Goal: Task Accomplishment & Management: Manage account settings

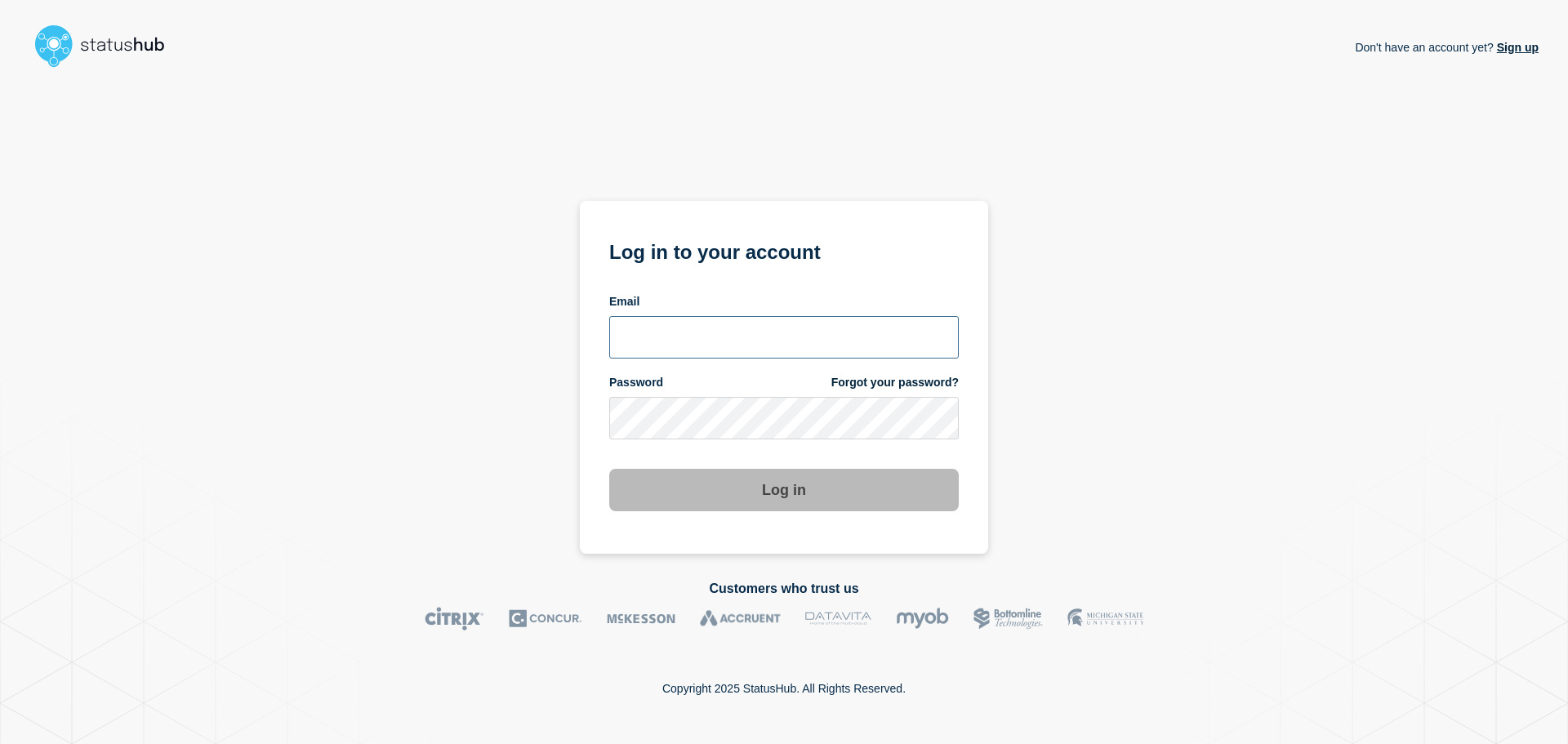
type input "[EMAIL_ADDRESS][DOMAIN_NAME]"
click at [804, 491] on button "Log in" at bounding box center [784, 490] width 350 height 43
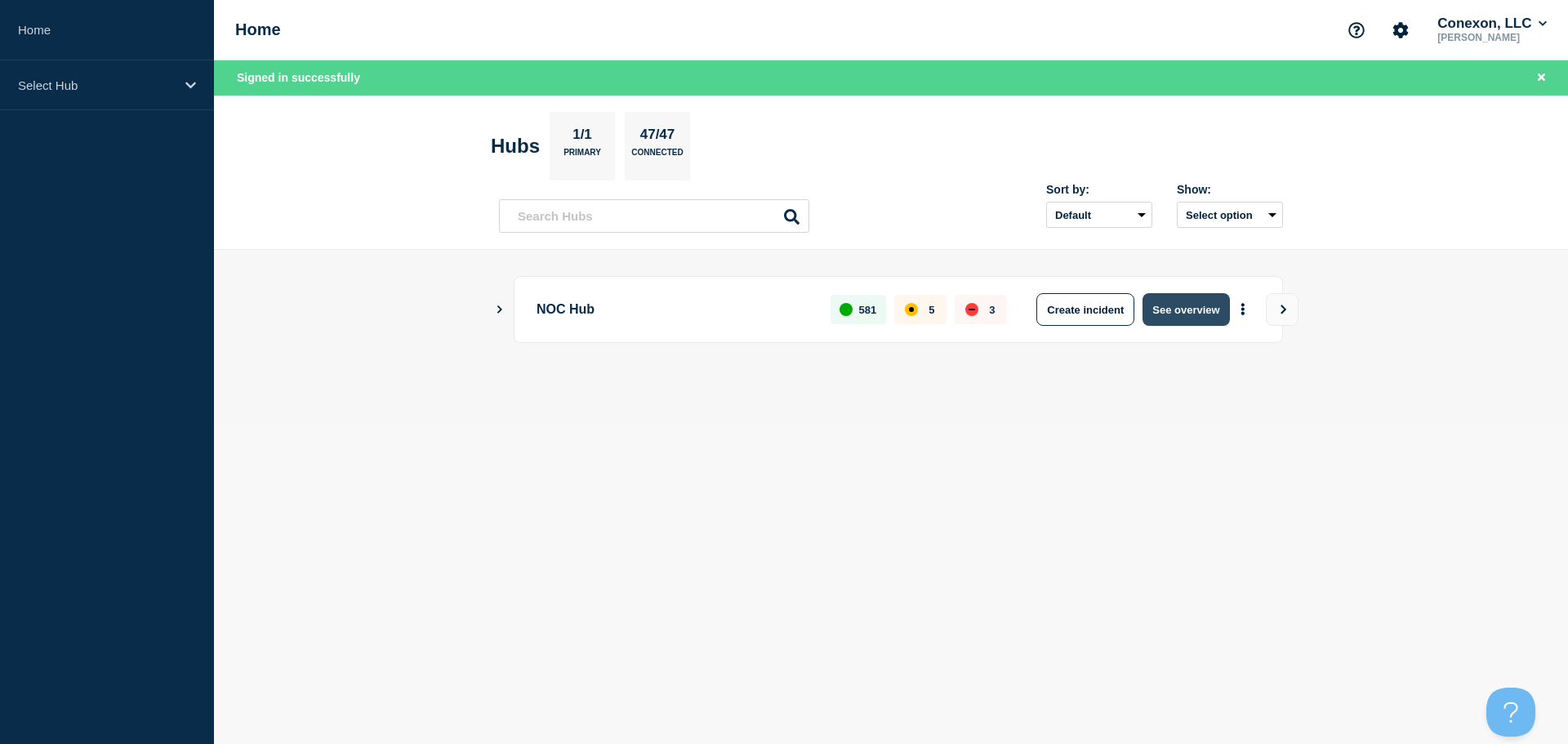
click at [1174, 314] on button "See overview" at bounding box center [1186, 309] width 87 height 33
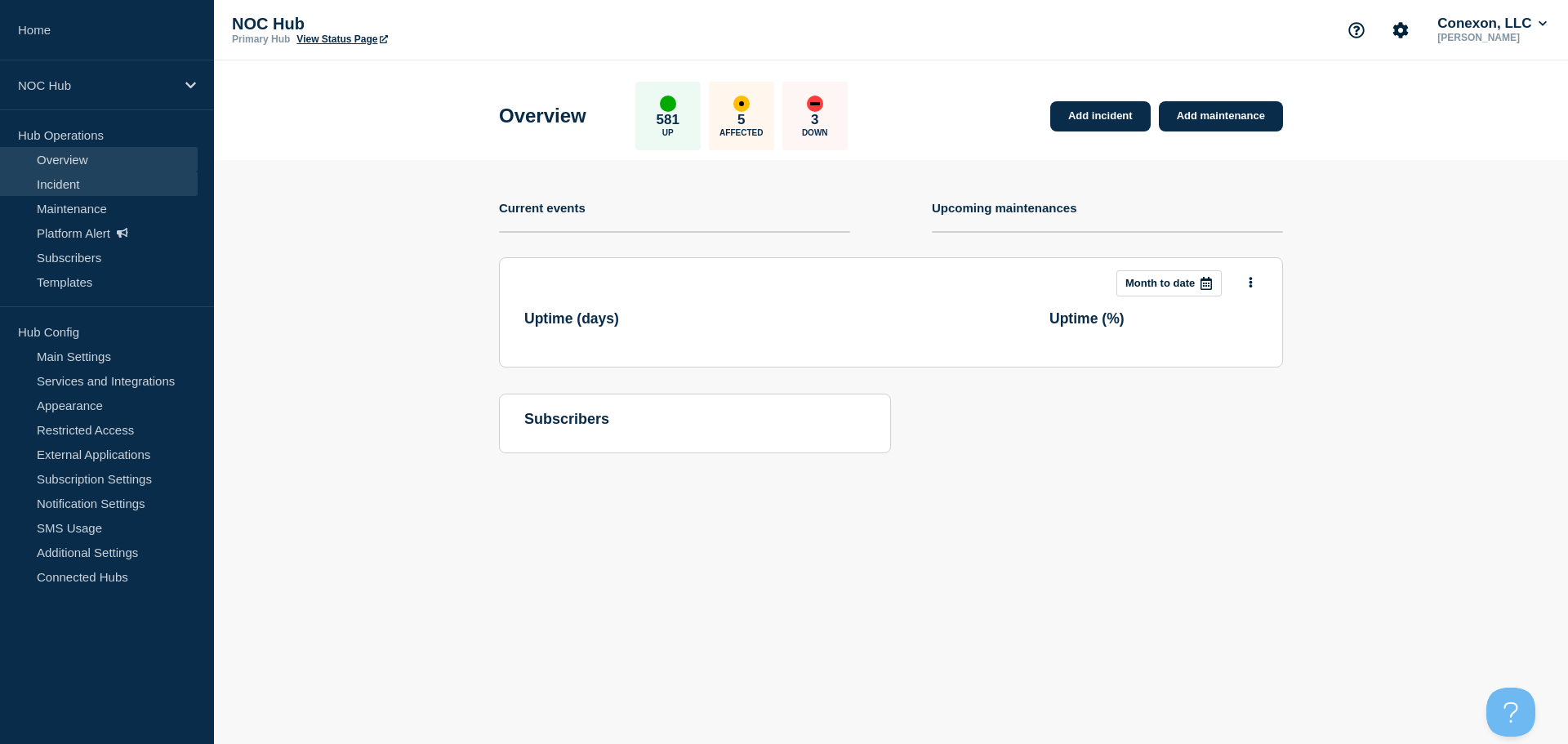
click at [96, 193] on link "Incident" at bounding box center [98, 184] width 197 height 25
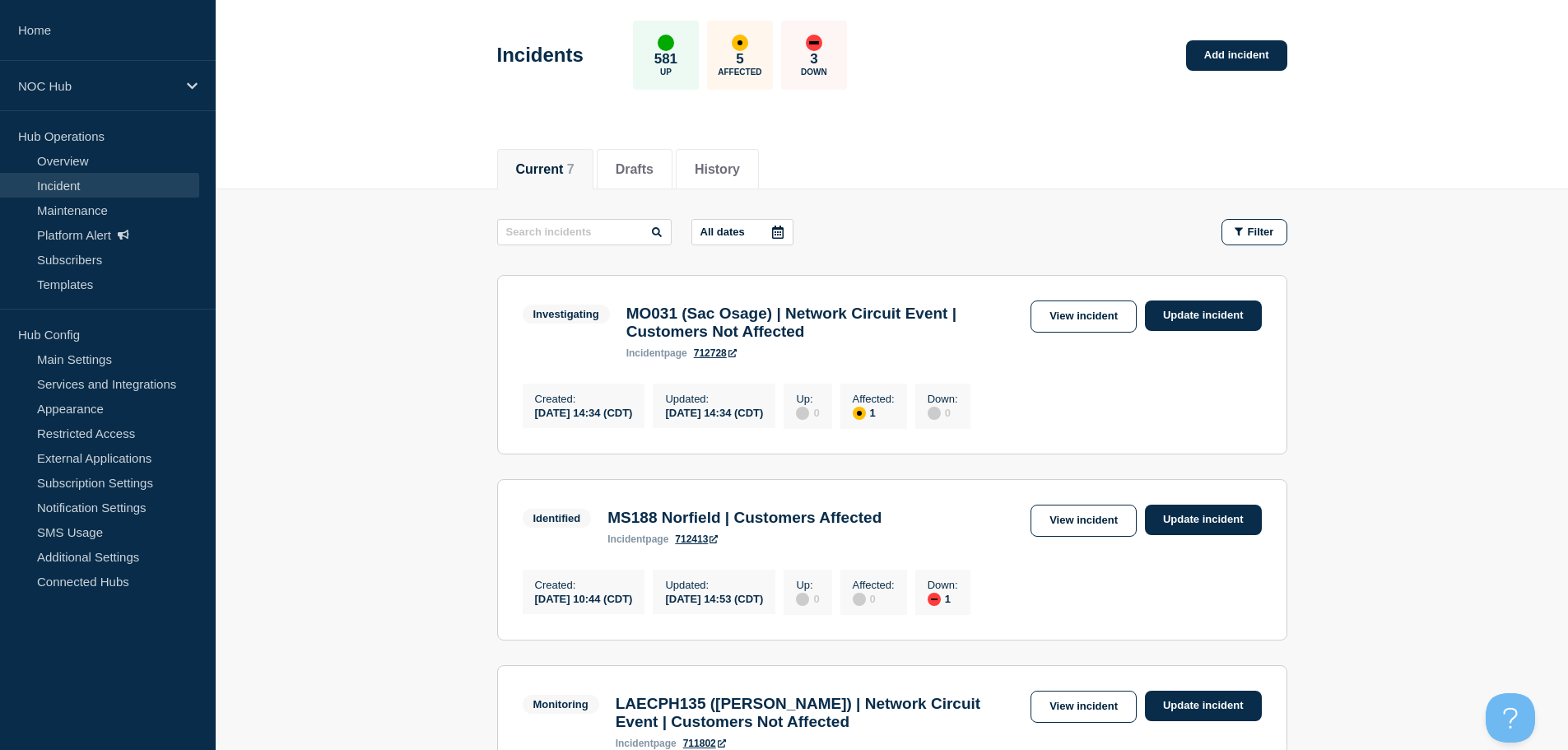
scroll to position [65, 0]
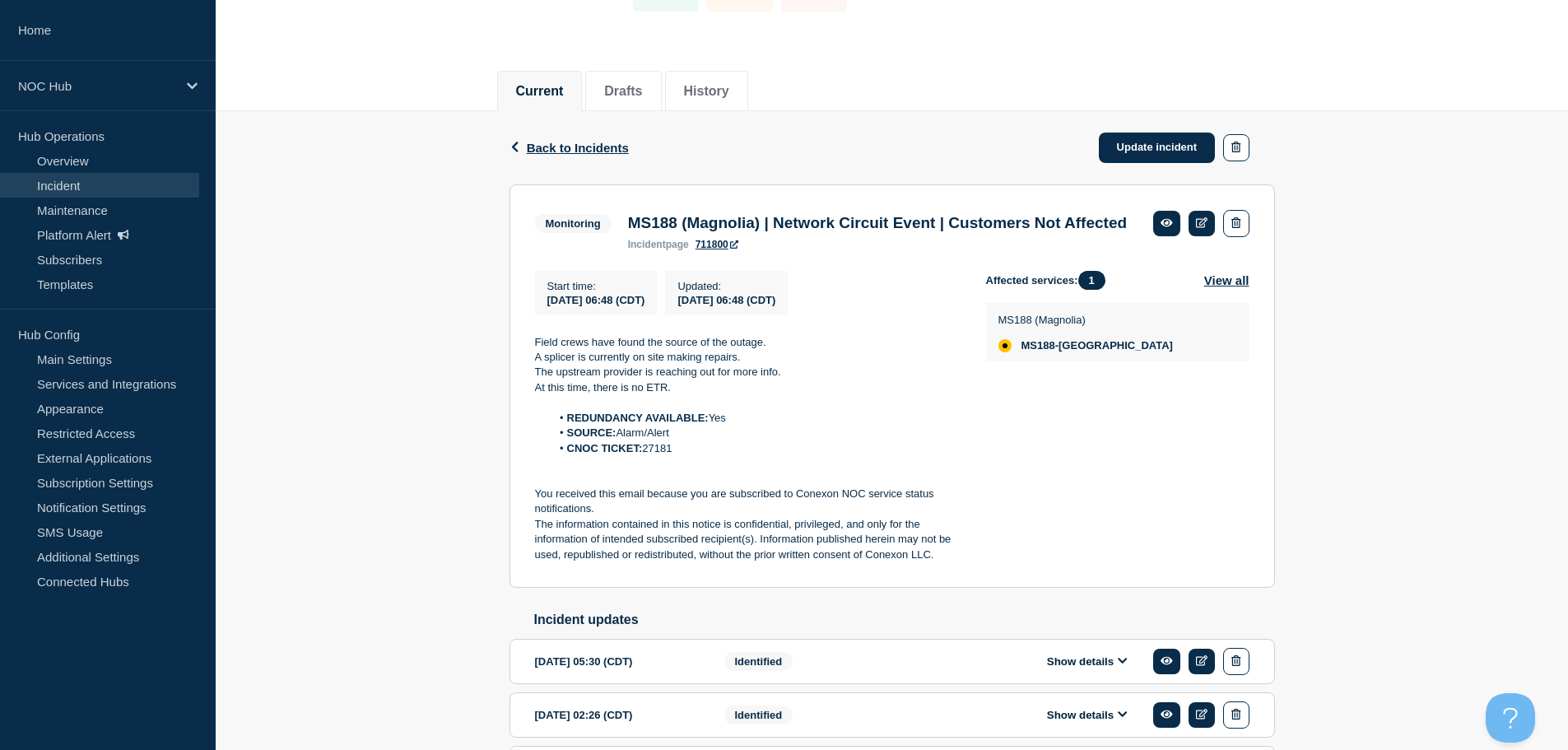
scroll to position [164, 0]
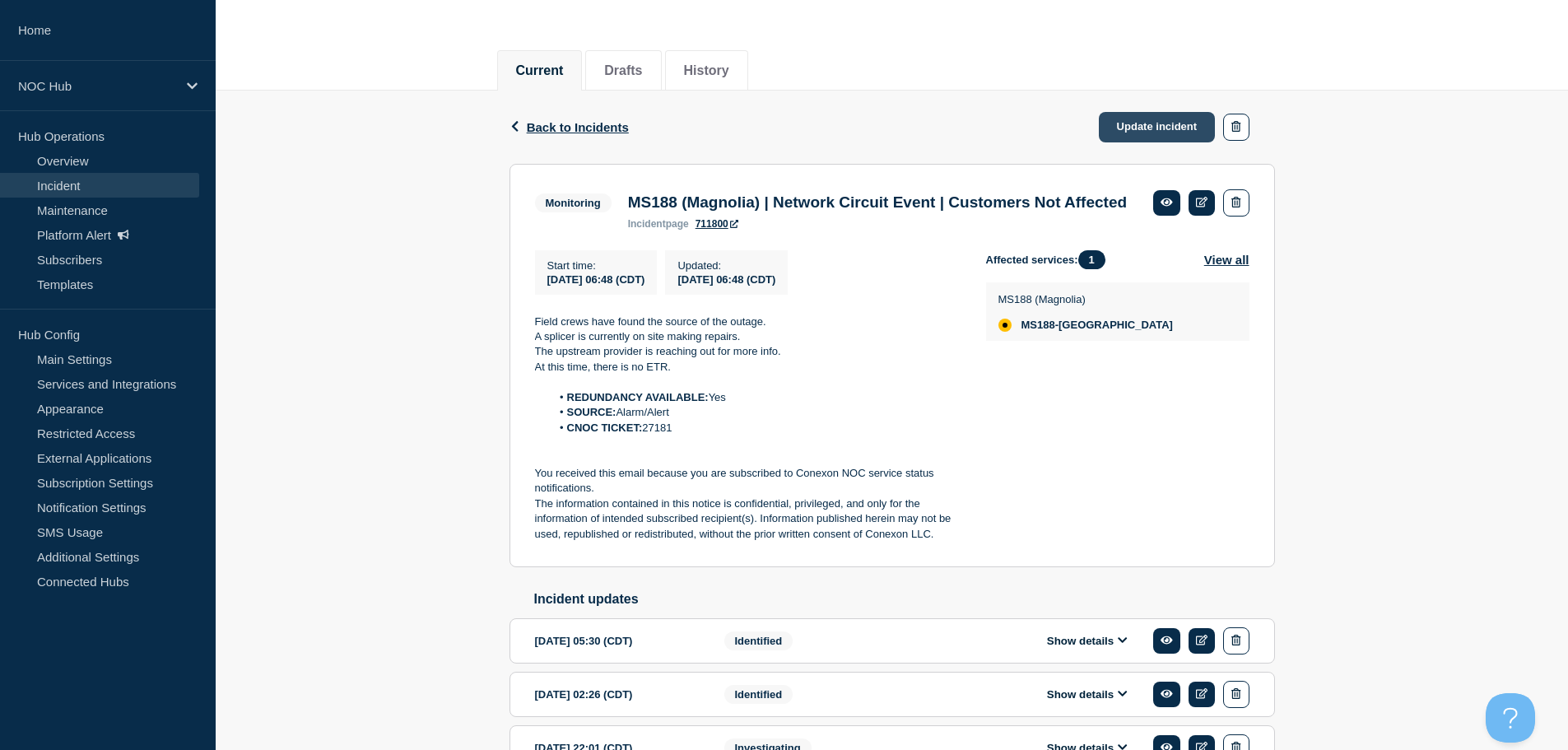
click at [1149, 126] on link "Update incident" at bounding box center [1157, 127] width 117 height 30
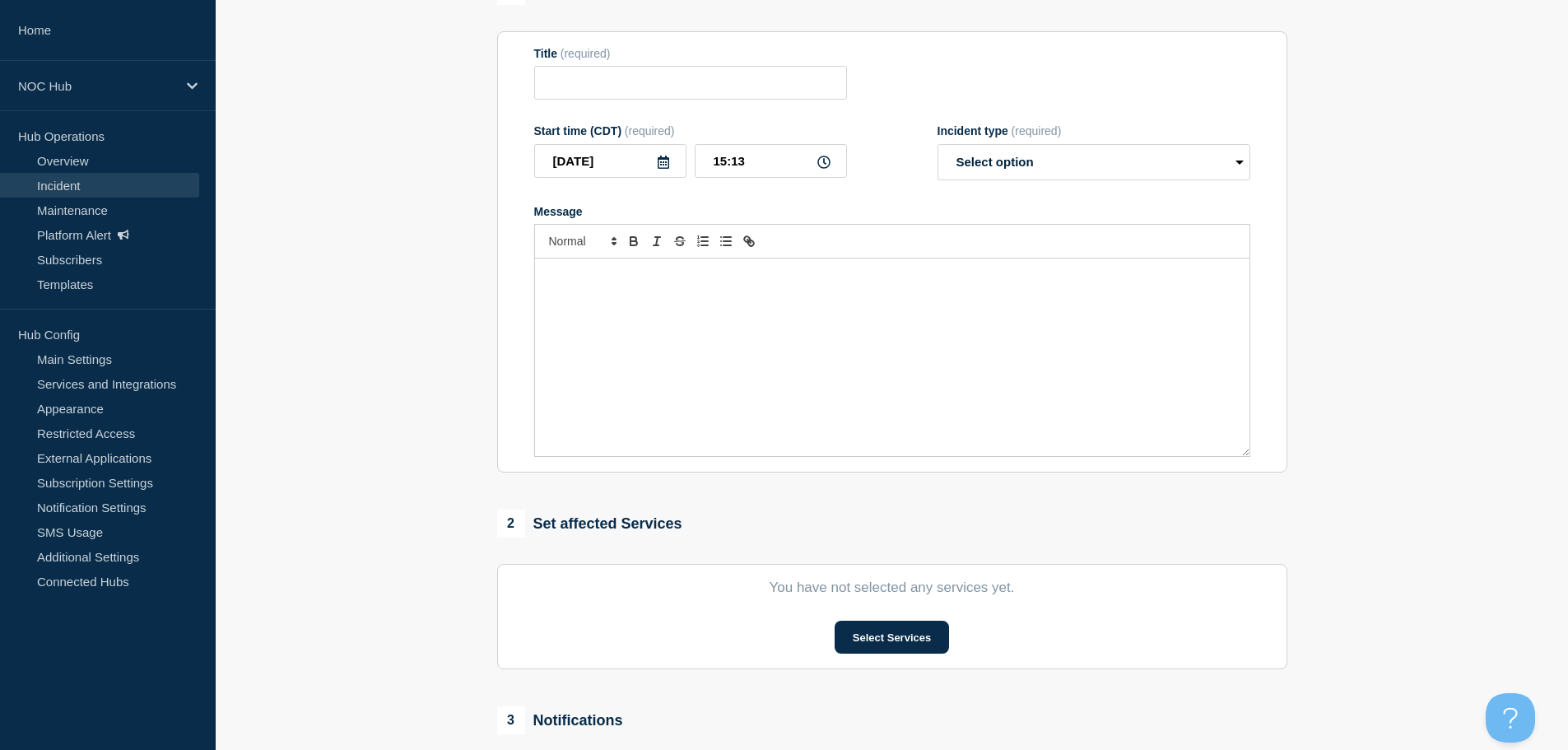
type input "MS188 (Magnolia) | Network Circuit Event | Customers Not Affected"
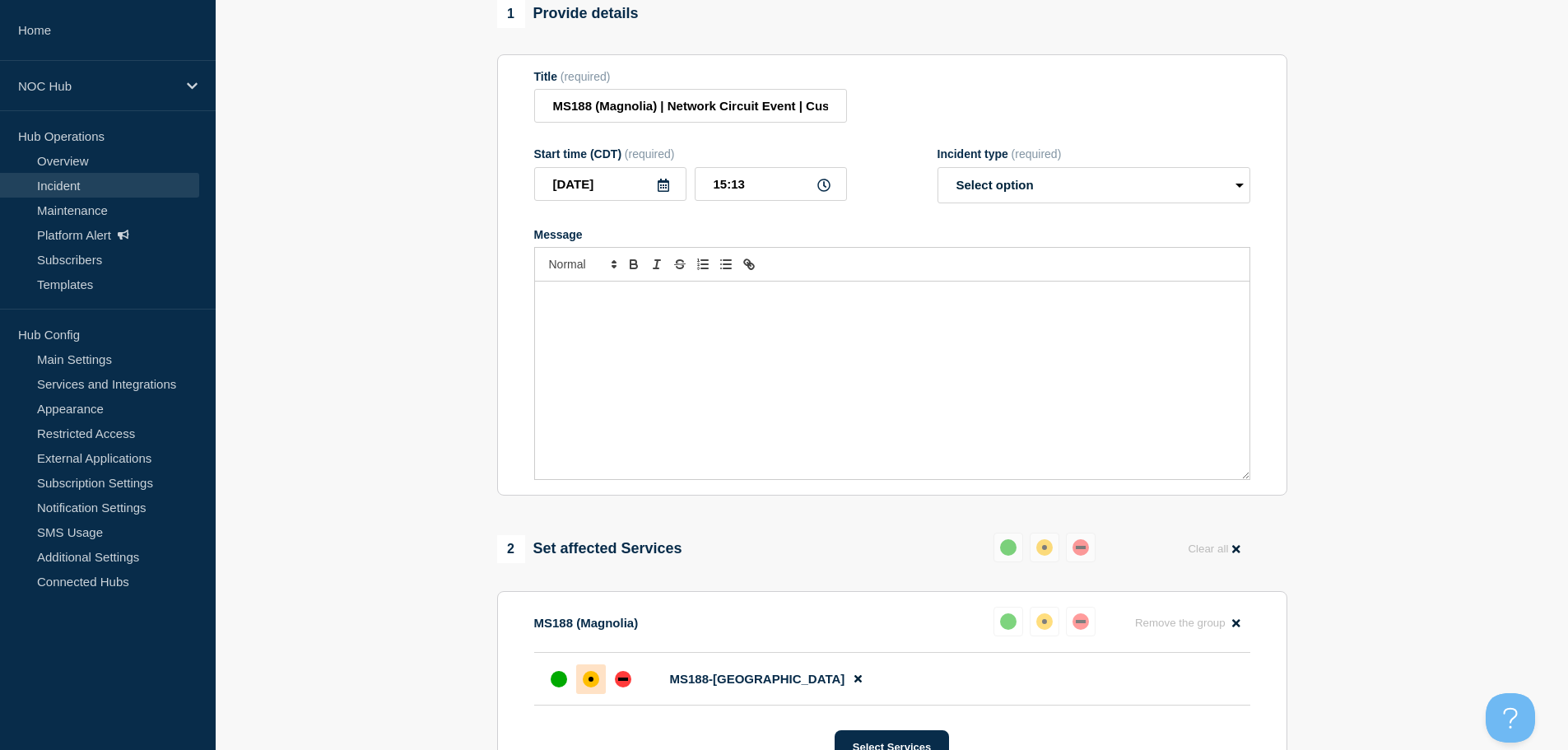
click at [617, 306] on p "Message" at bounding box center [892, 299] width 690 height 15
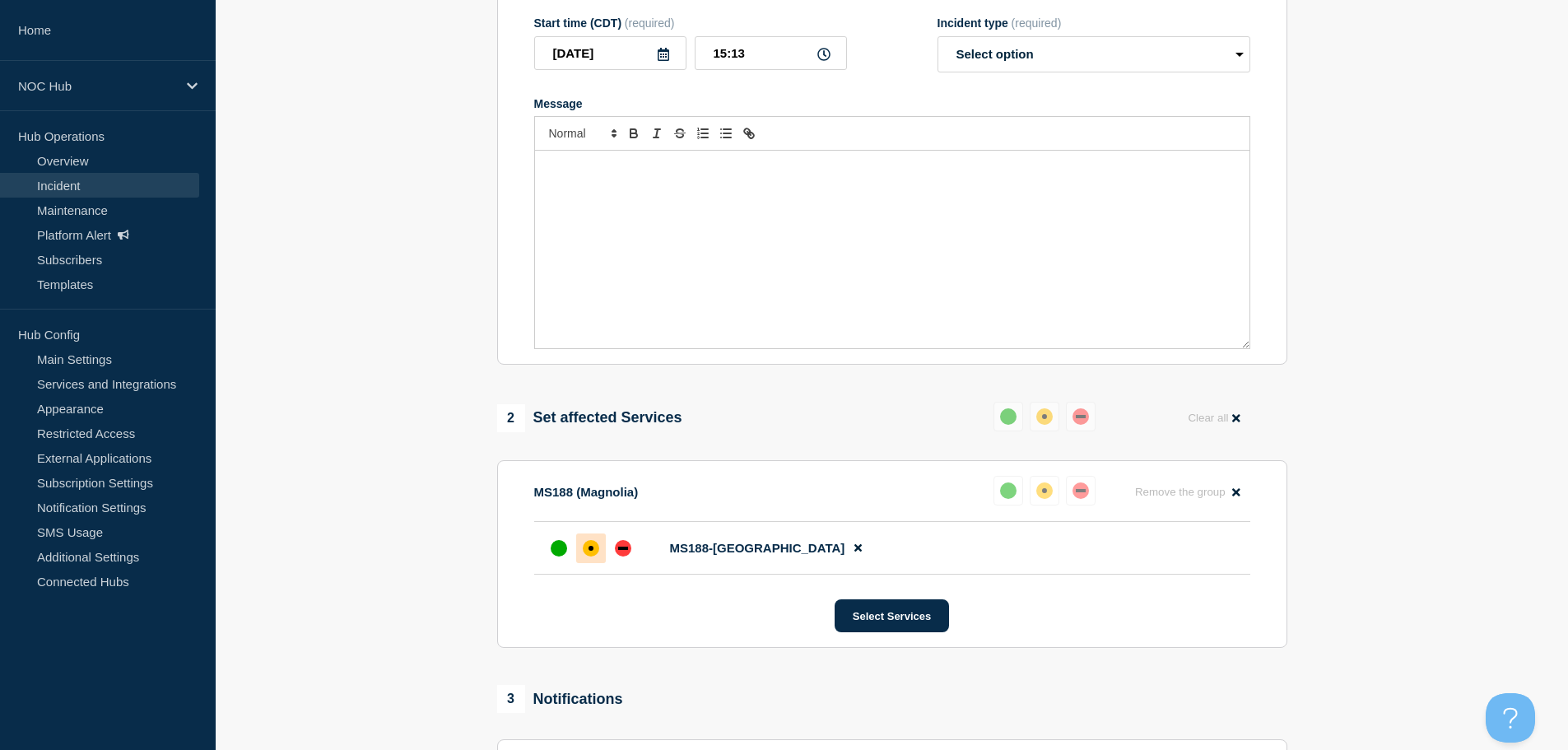
scroll to position [936, 0]
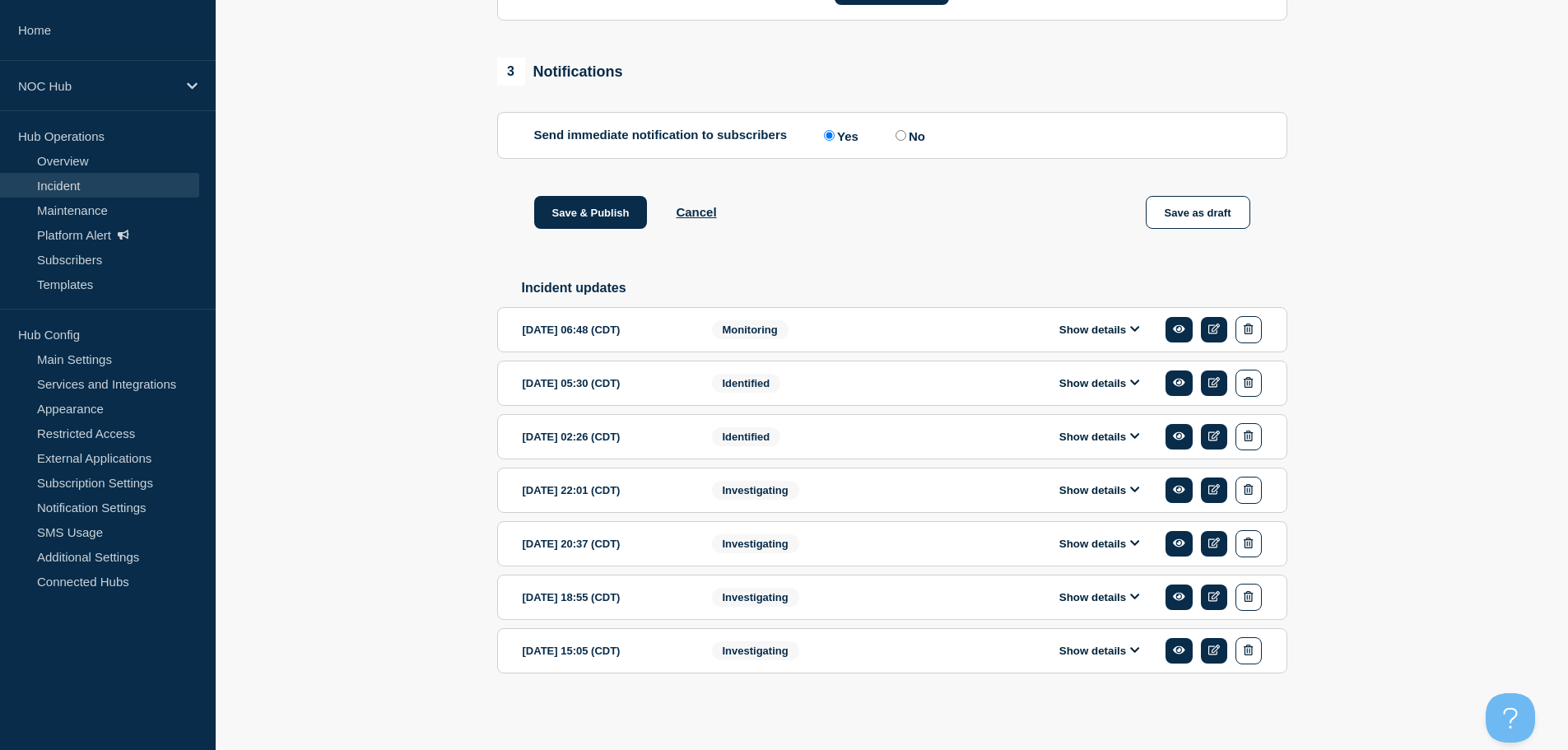
click at [1069, 326] on button "Show details" at bounding box center [1099, 330] width 90 height 14
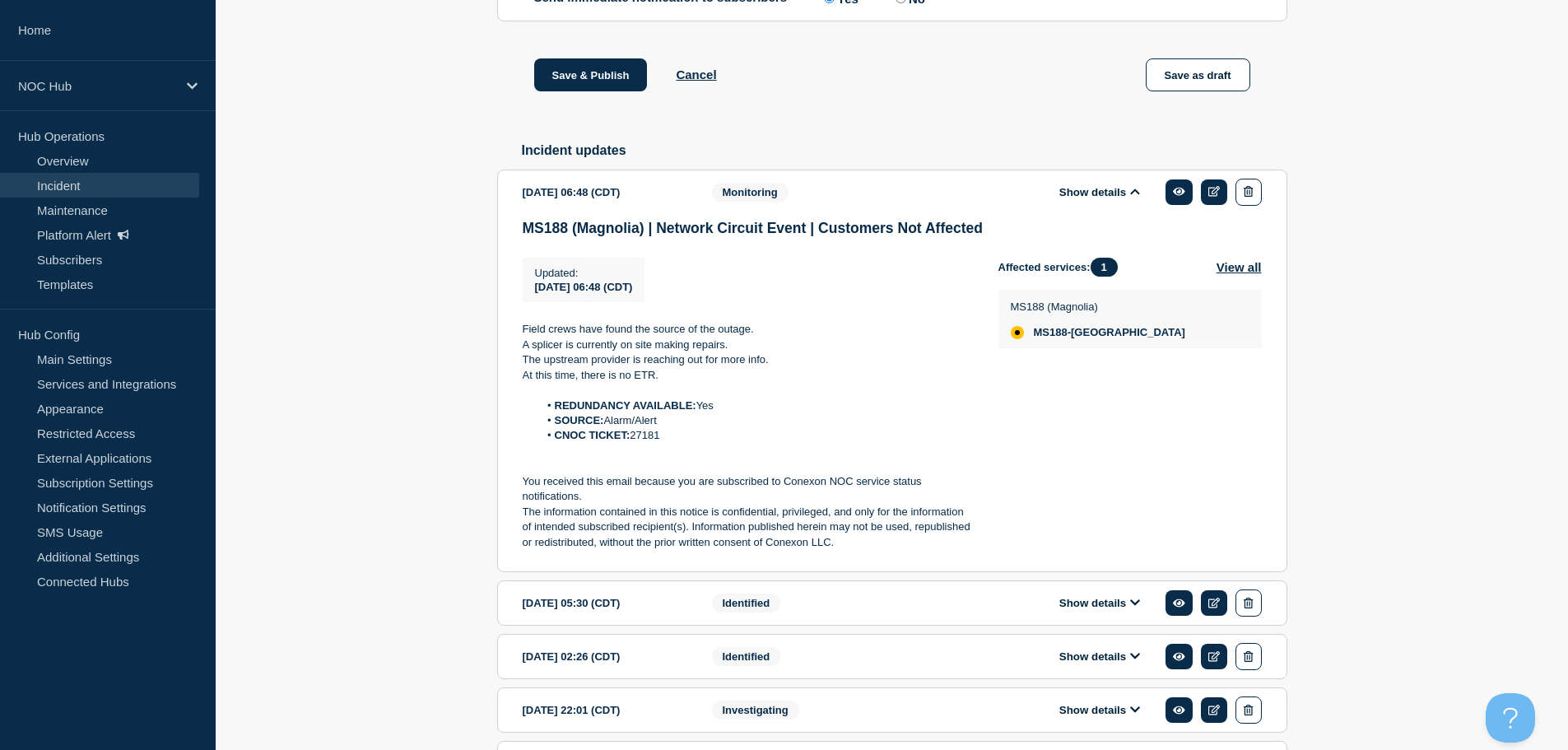
scroll to position [1100, 0]
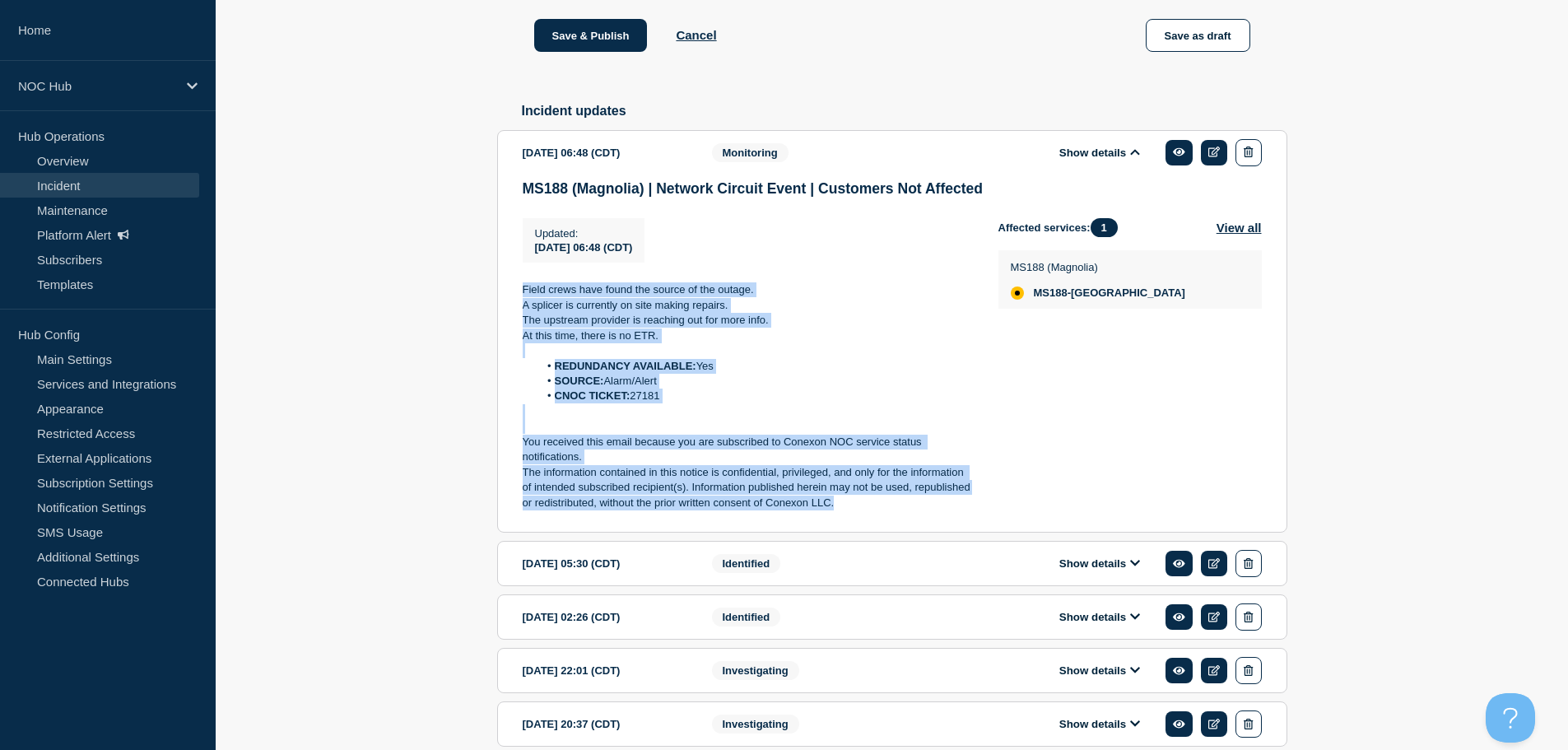
drag, startPoint x: 844, startPoint y: 516, endPoint x: 515, endPoint y: 294, distance: 396.9
click at [515, 294] on section "2025-09-09 06:48 (CDT) Show details Monitoring MS188 (Magnolia) | Network Circu…" at bounding box center [892, 331] width 791 height 403
copy div "Field crews have found the source of the outage. A splicer is currently on site…"
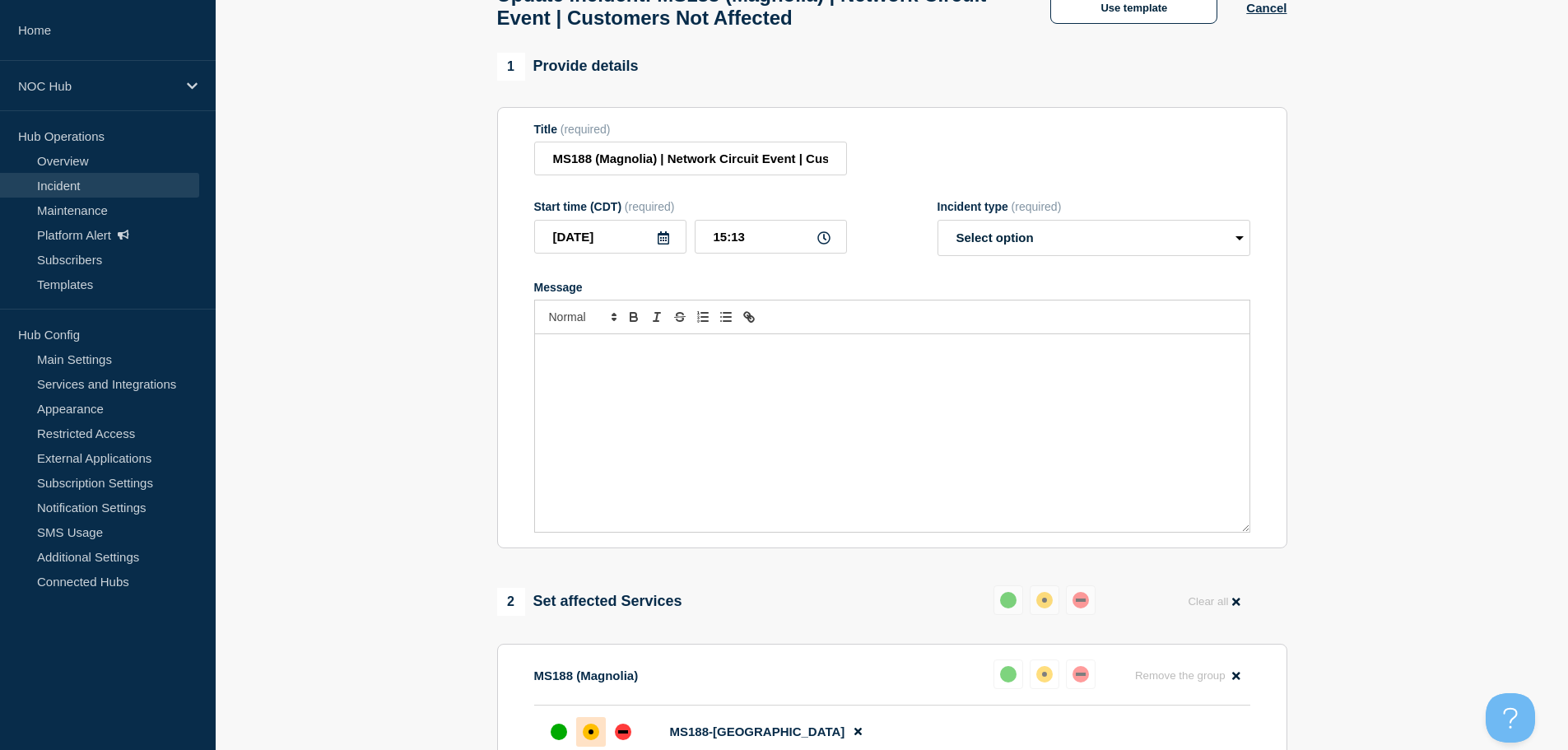
scroll to position [0, 0]
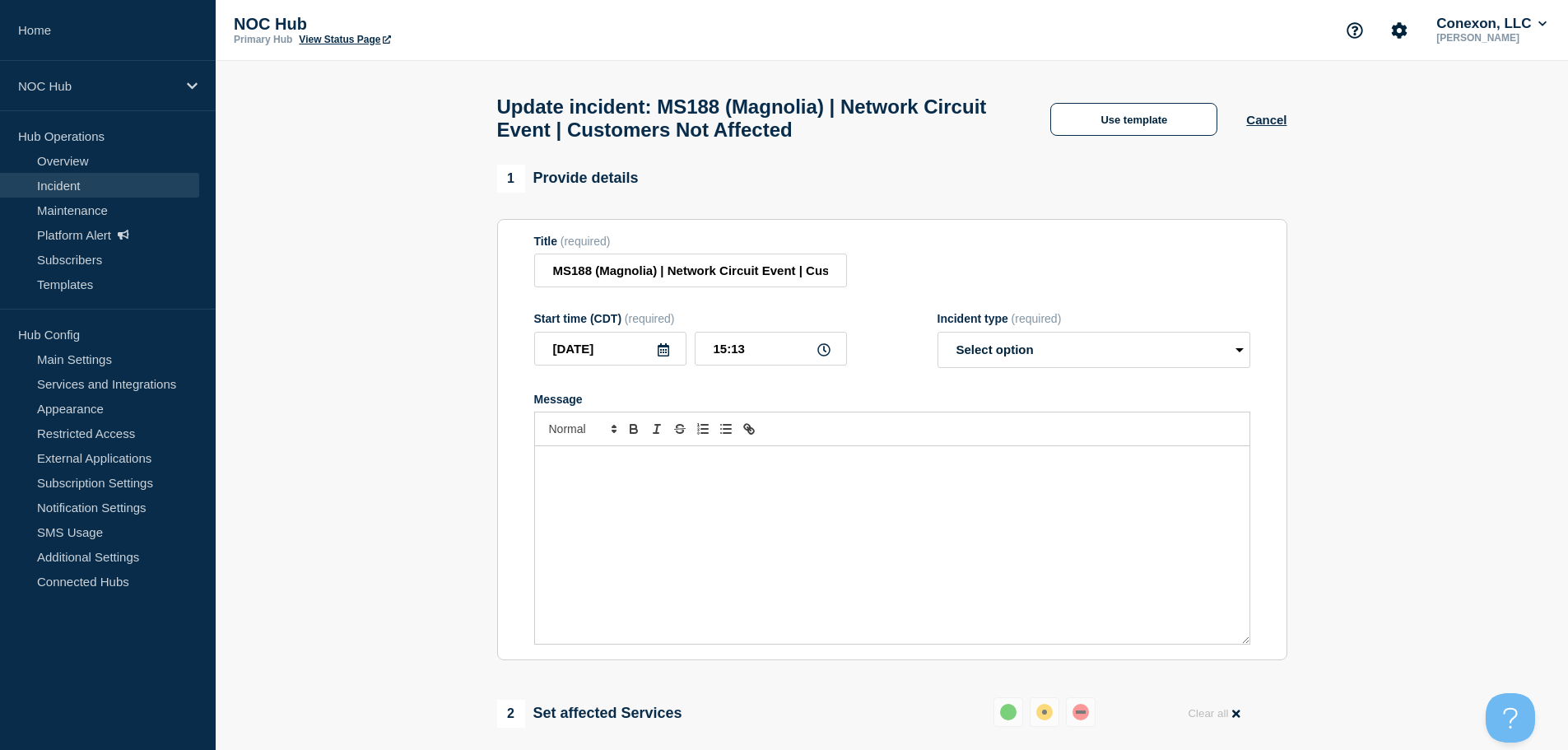
click at [597, 471] on p "Message" at bounding box center [892, 463] width 690 height 15
paste div "Message"
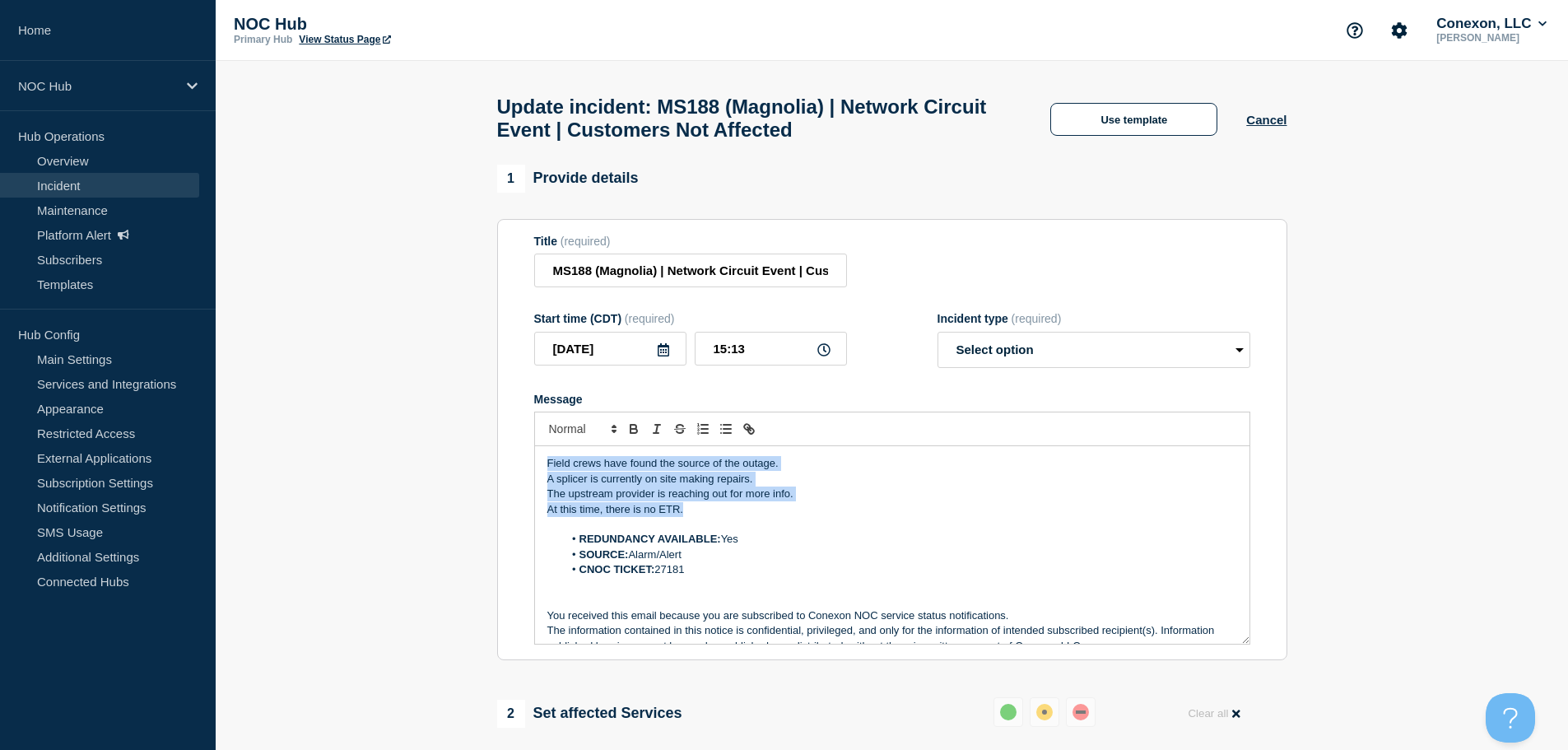
drag, startPoint x: 692, startPoint y: 508, endPoint x: 481, endPoint y: 438, distance: 222.3
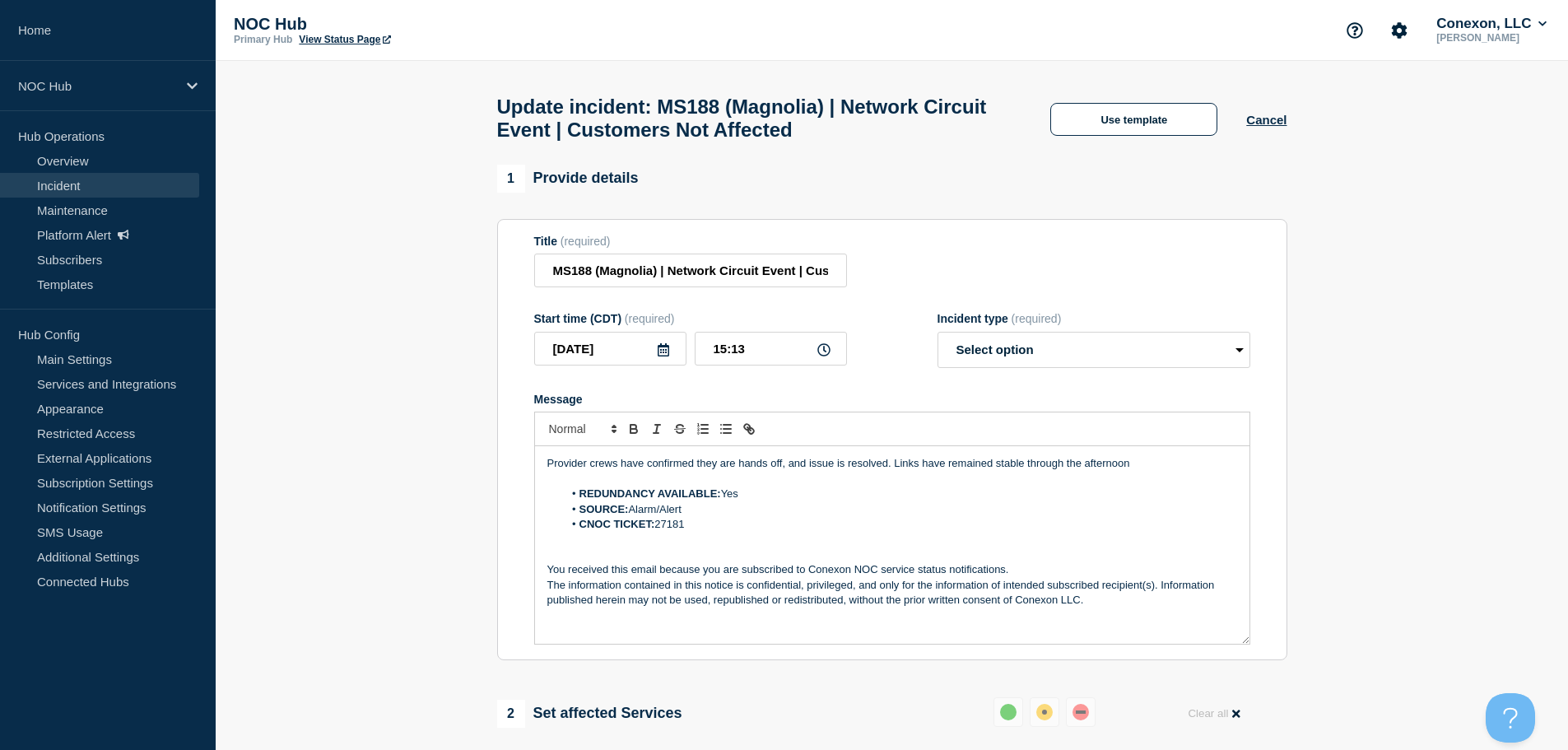
drag, startPoint x: 1151, startPoint y: 473, endPoint x: 893, endPoint y: 473, distance: 258.0
click at [893, 471] on p "Provider crews have confirmed they are hands off, and issue is resolved. Links …" at bounding box center [892, 463] width 690 height 15
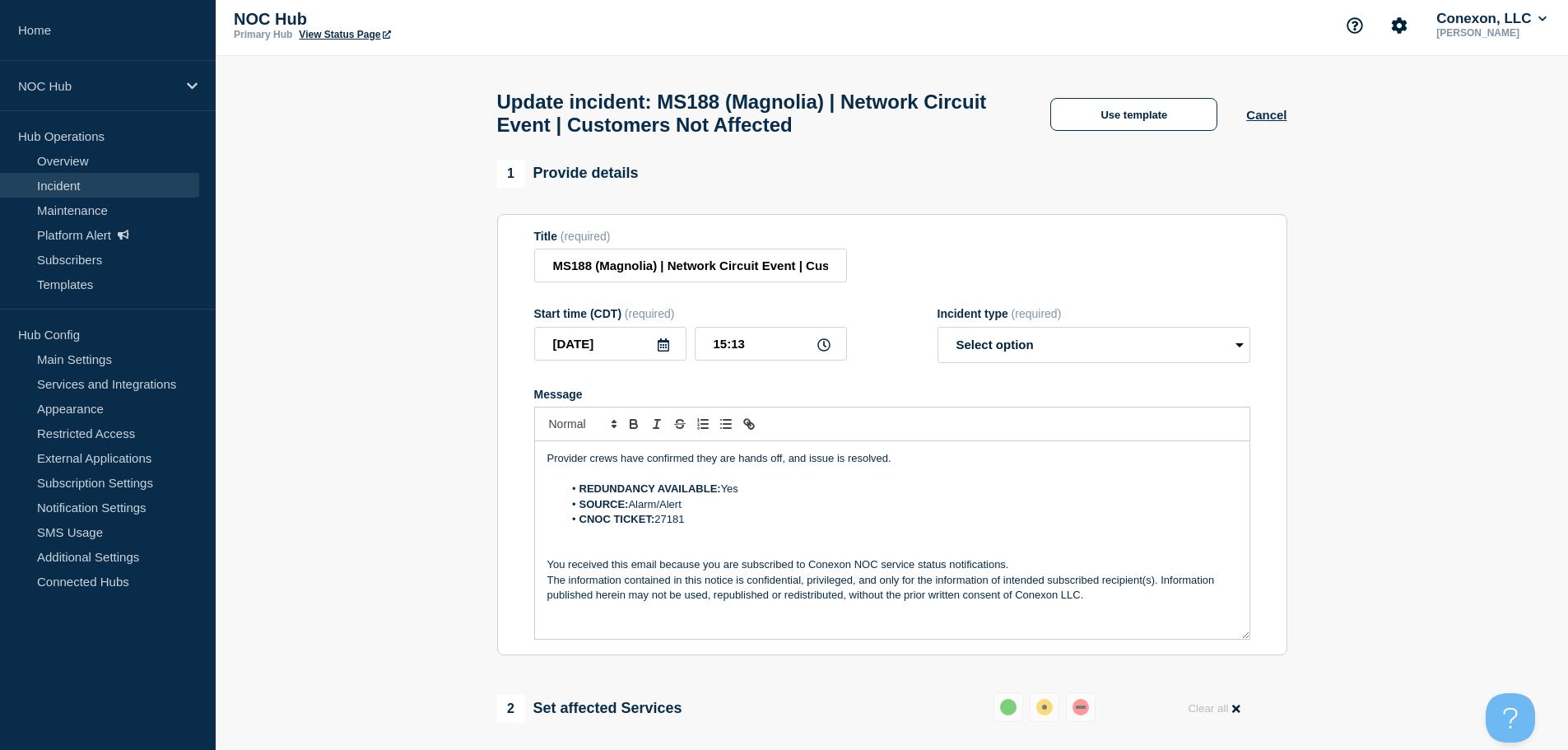
scroll to position [82, 0]
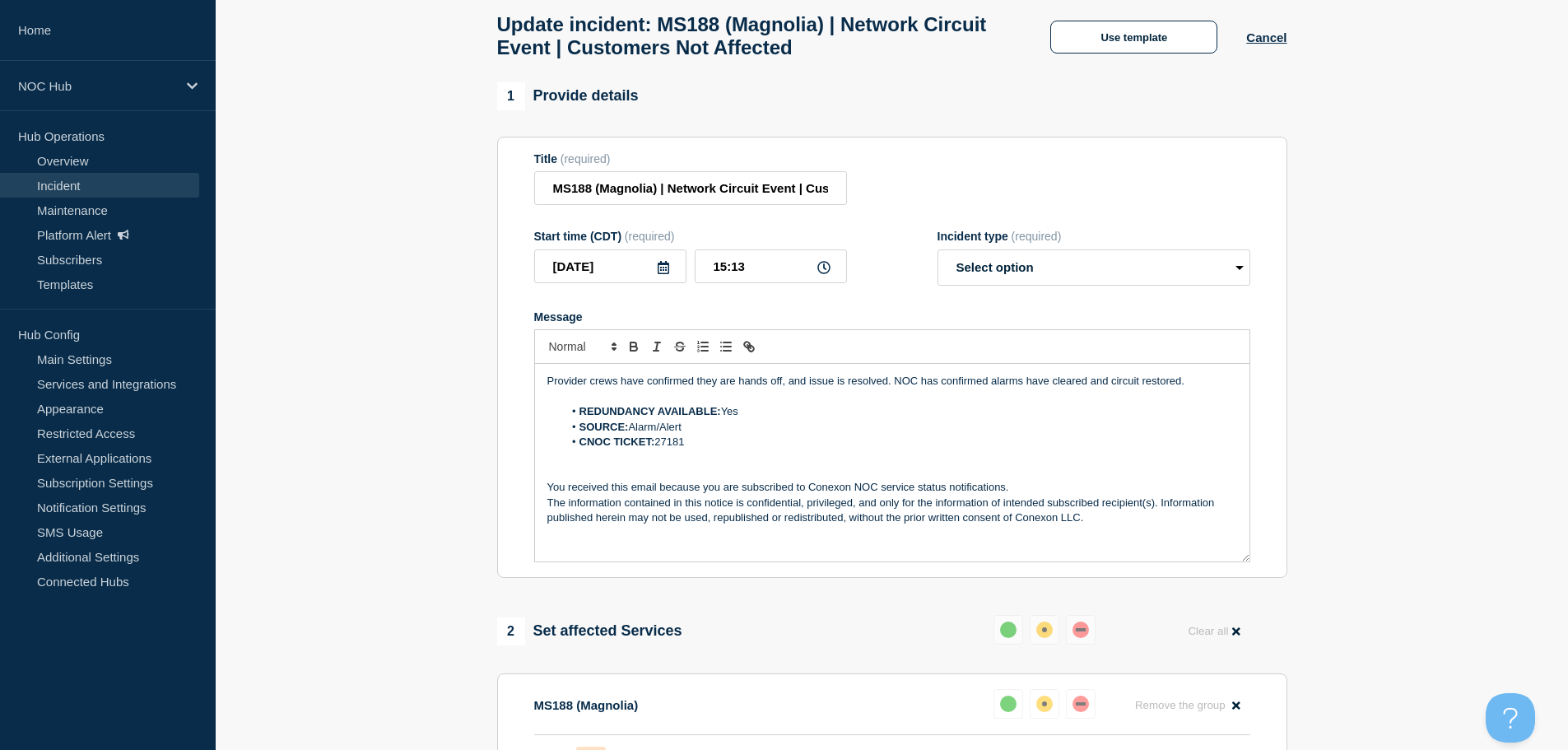
drag, startPoint x: 1182, startPoint y: 391, endPoint x: 544, endPoint y: 396, distance: 638.0
click at [544, 396] on div "Provider crews have confirmed they are hands off, and issue is resolved. NOC ha…" at bounding box center [892, 462] width 715 height 197
copy p "Provider crews have confirmed they are hands off, and issue is resolved. NOC ha…"
drag, startPoint x: 1025, startPoint y: 260, endPoint x: 1016, endPoint y: 271, distance: 14.2
click at [1025, 260] on select "Select option Investigating Identified Monitoring Resolved" at bounding box center [1094, 267] width 313 height 37
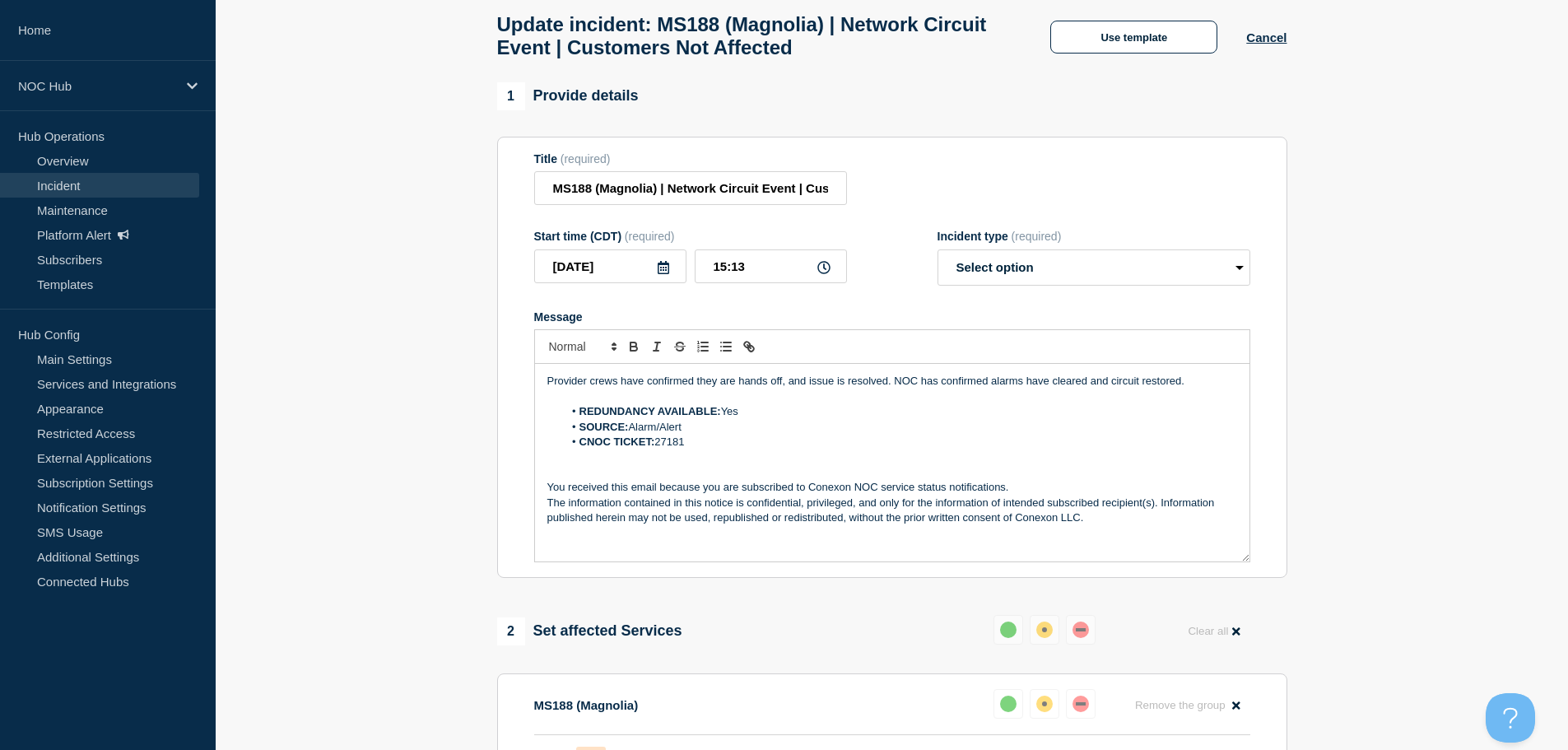
click at [990, 401] on p "Message" at bounding box center [892, 396] width 690 height 15
drag, startPoint x: 966, startPoint y: 279, endPoint x: 964, endPoint y: 288, distance: 9.2
click at [966, 279] on select "Select option Investigating Identified Monitoring Resolved" at bounding box center [1094, 267] width 313 height 37
select select "resolved"
click at [938, 257] on select "Select option Investigating Identified Monitoring Resolved" at bounding box center [1094, 267] width 313 height 37
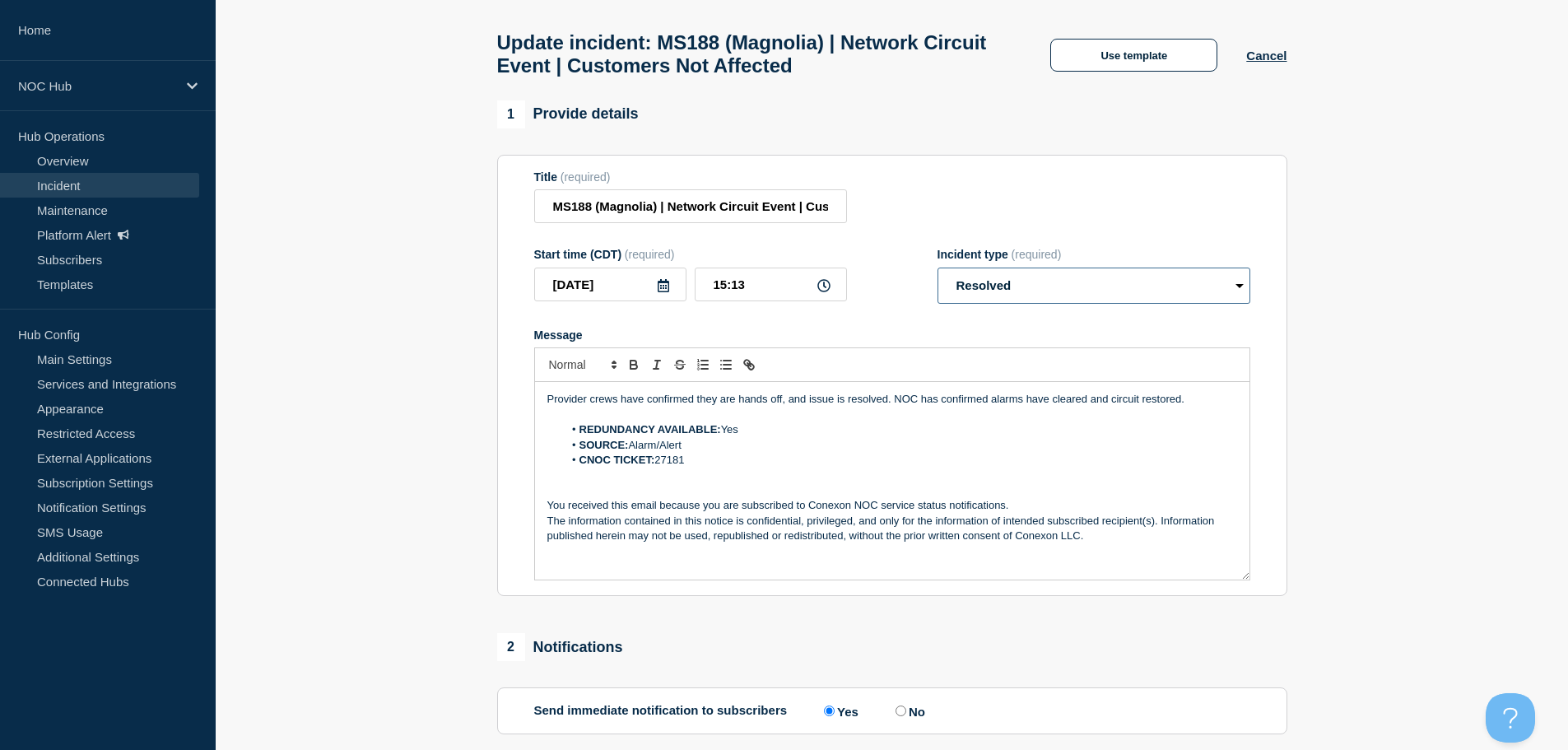
scroll to position [164, 0]
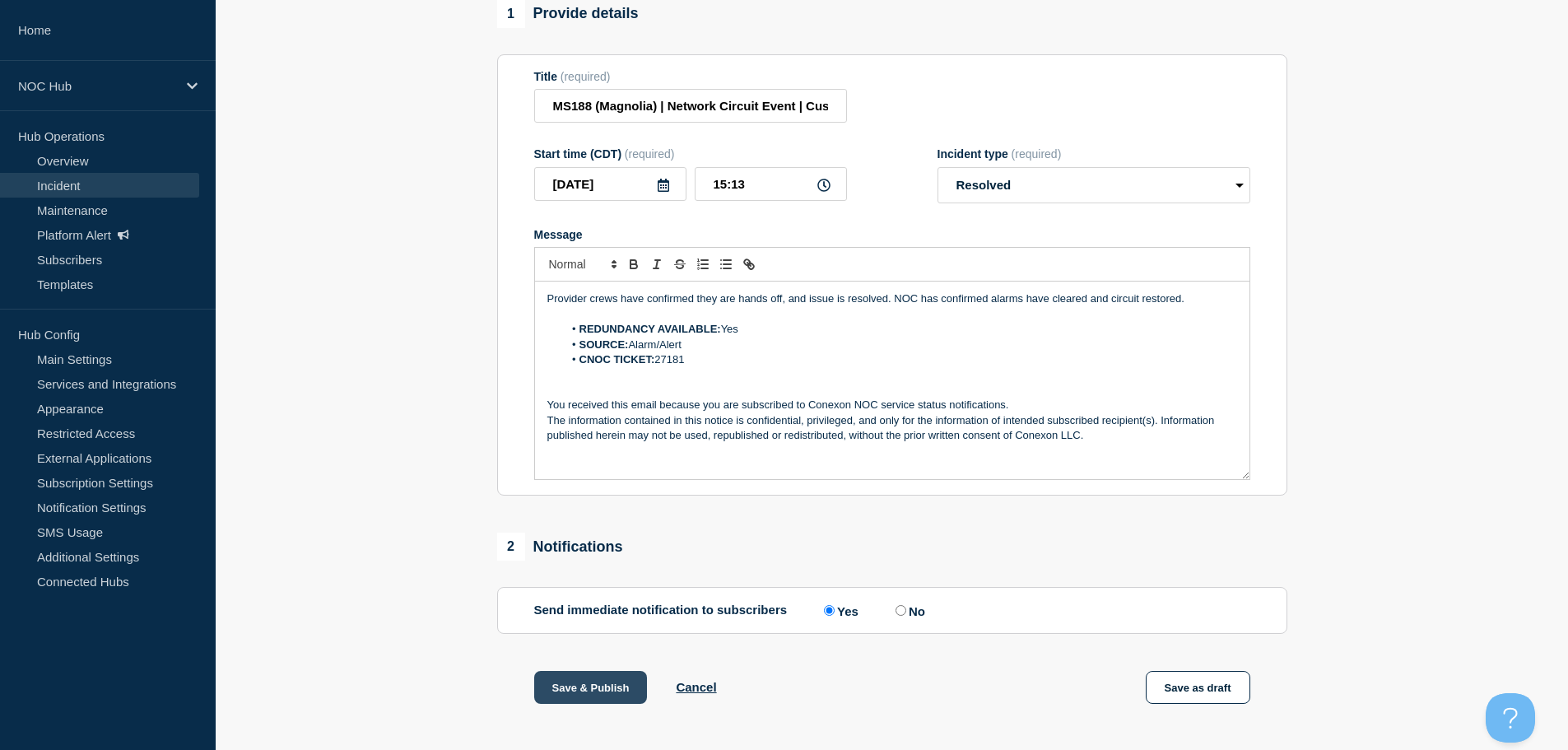
click at [621, 696] on button "Save & Publish" at bounding box center [591, 688] width 113 height 33
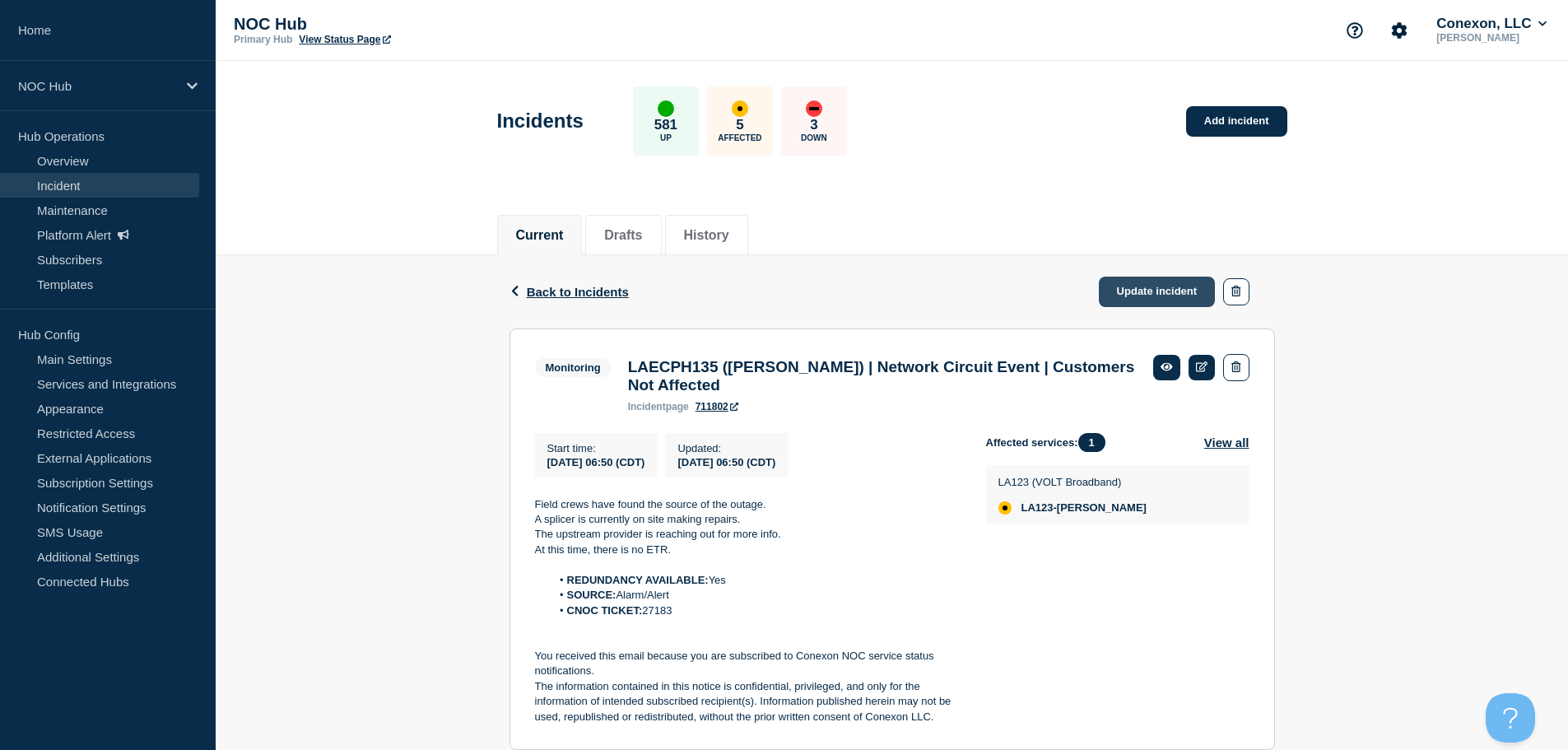
click at [1141, 292] on link "Update incident" at bounding box center [1157, 292] width 117 height 30
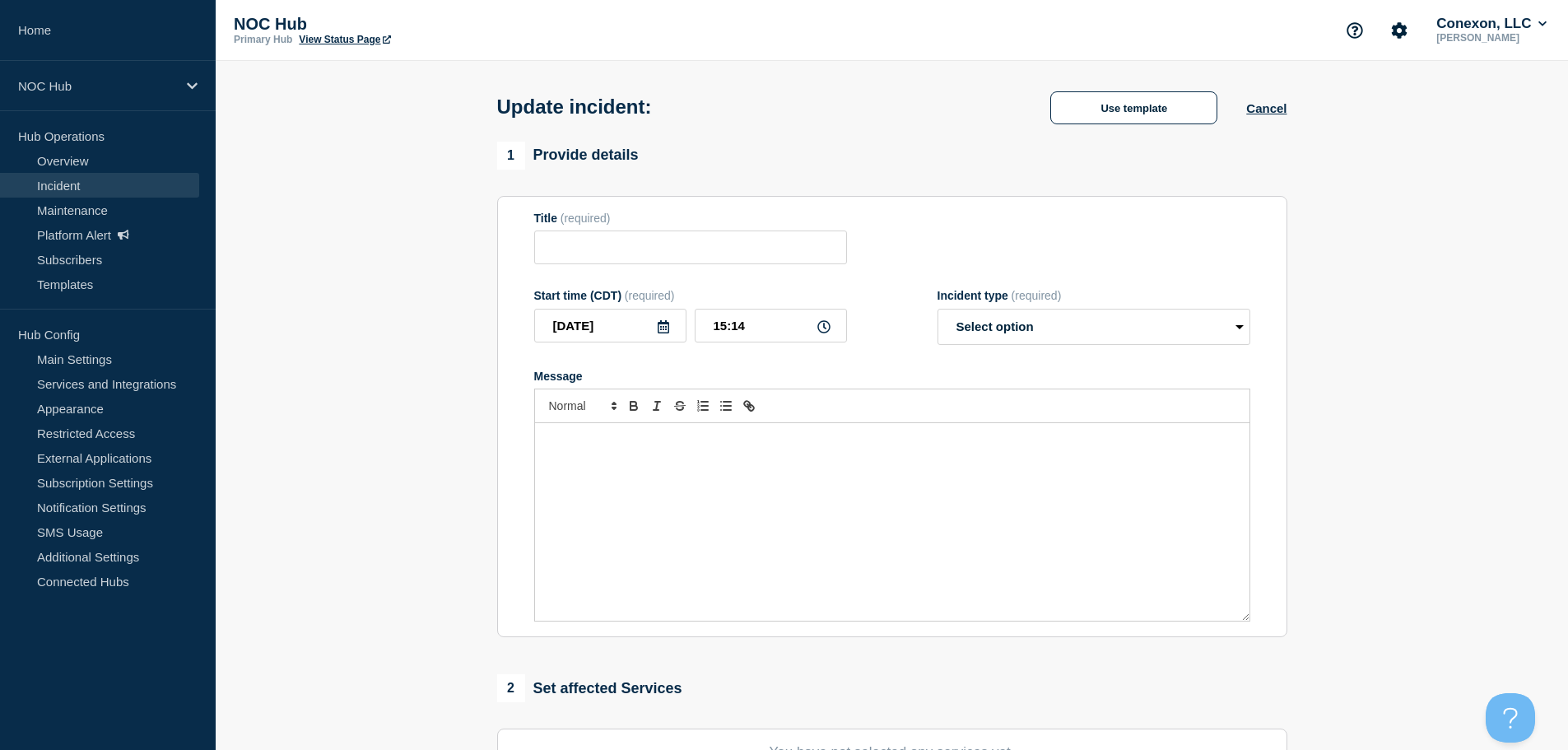
type input "LAECPH135 (Baskin) | Network Circuit Event | Customers Not Affected"
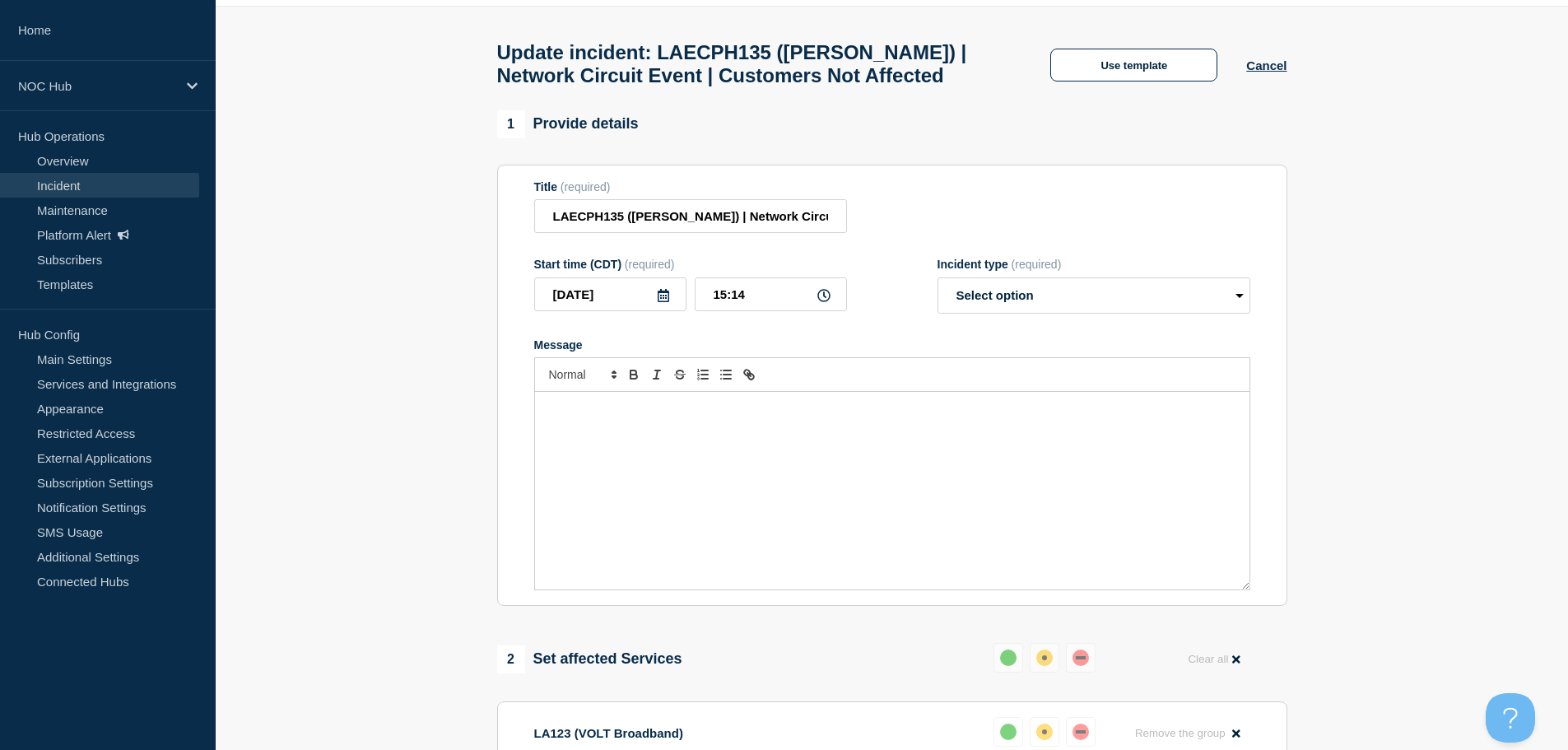
scroll to position [936, 0]
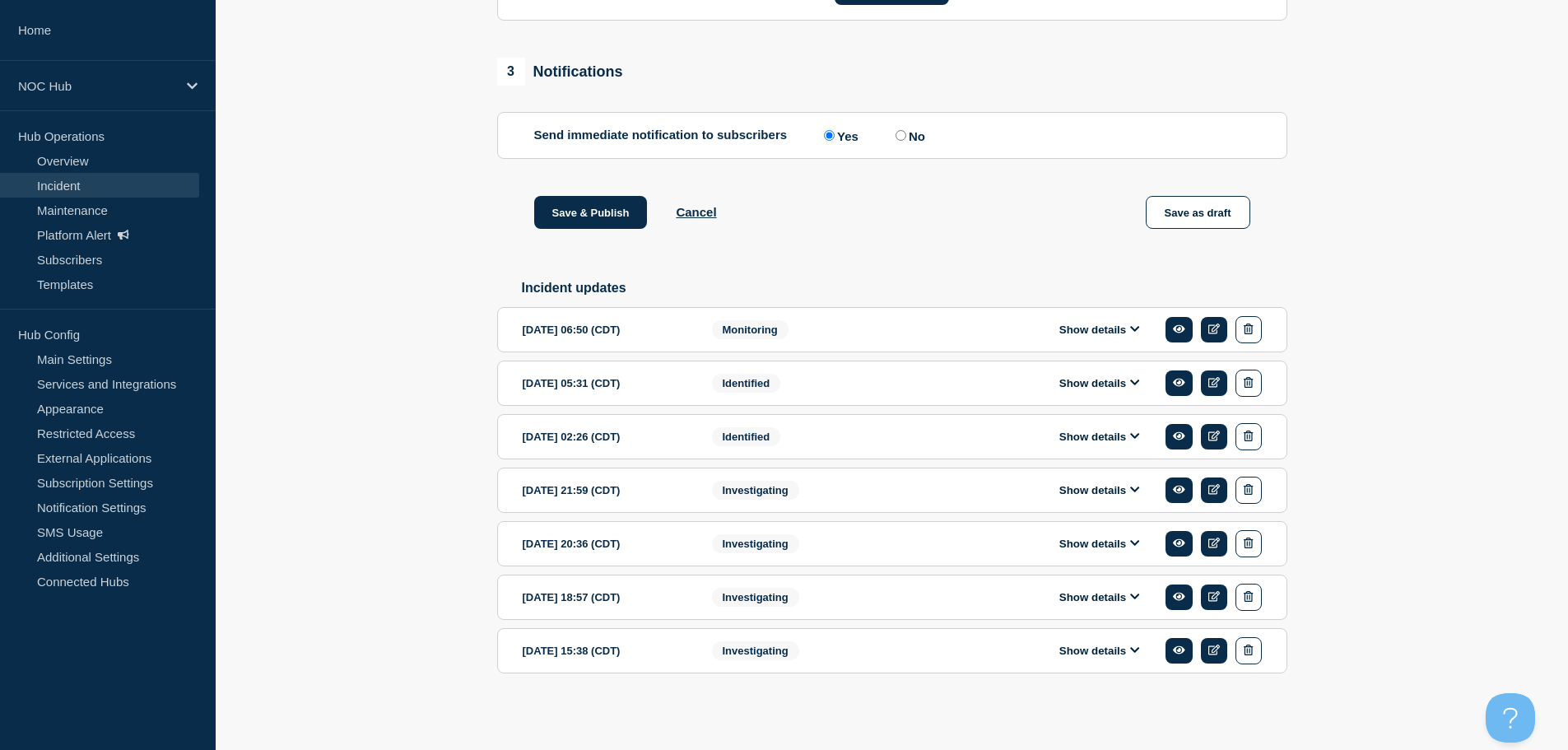
click at [1104, 324] on button "Show details" at bounding box center [1099, 330] width 90 height 14
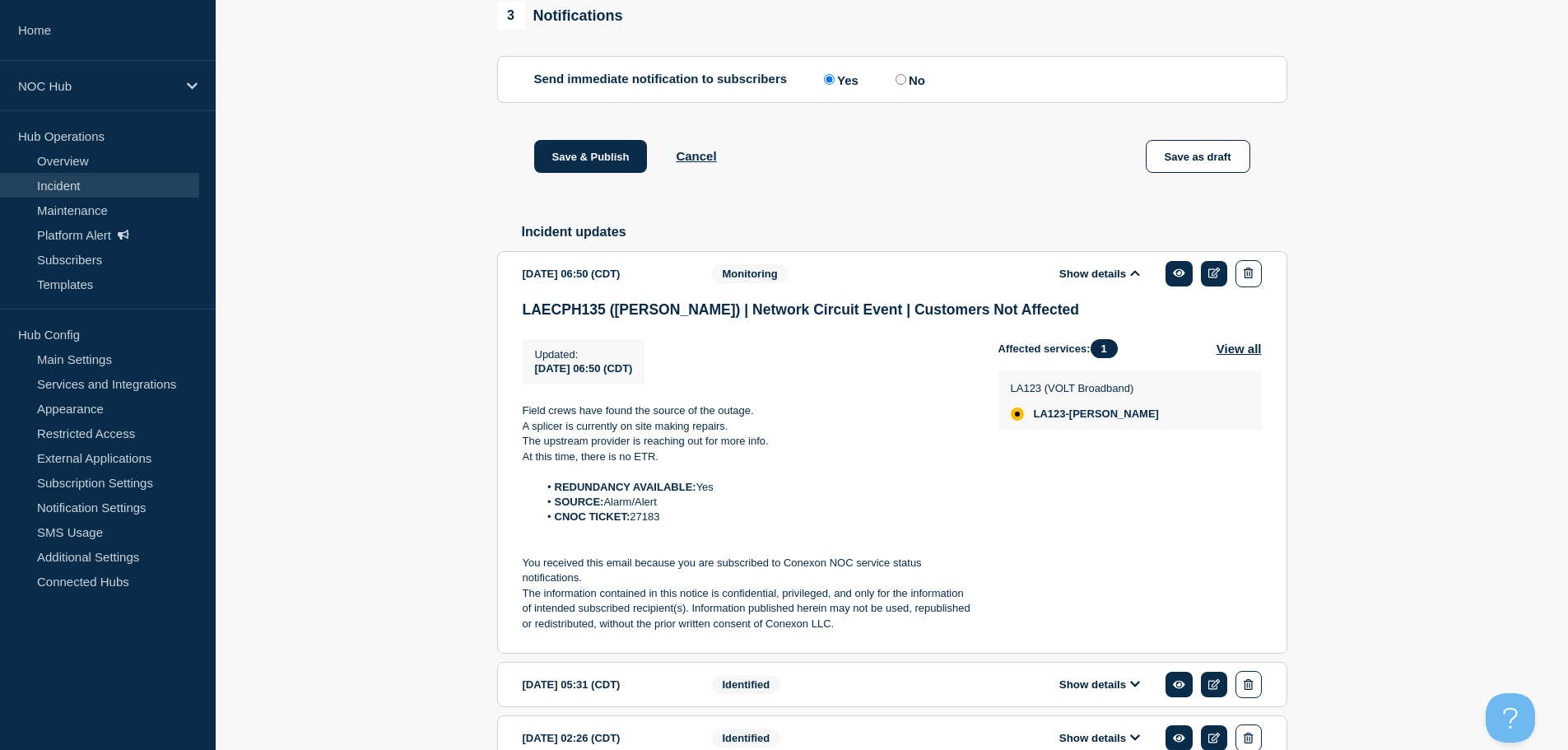
scroll to position [1018, 0]
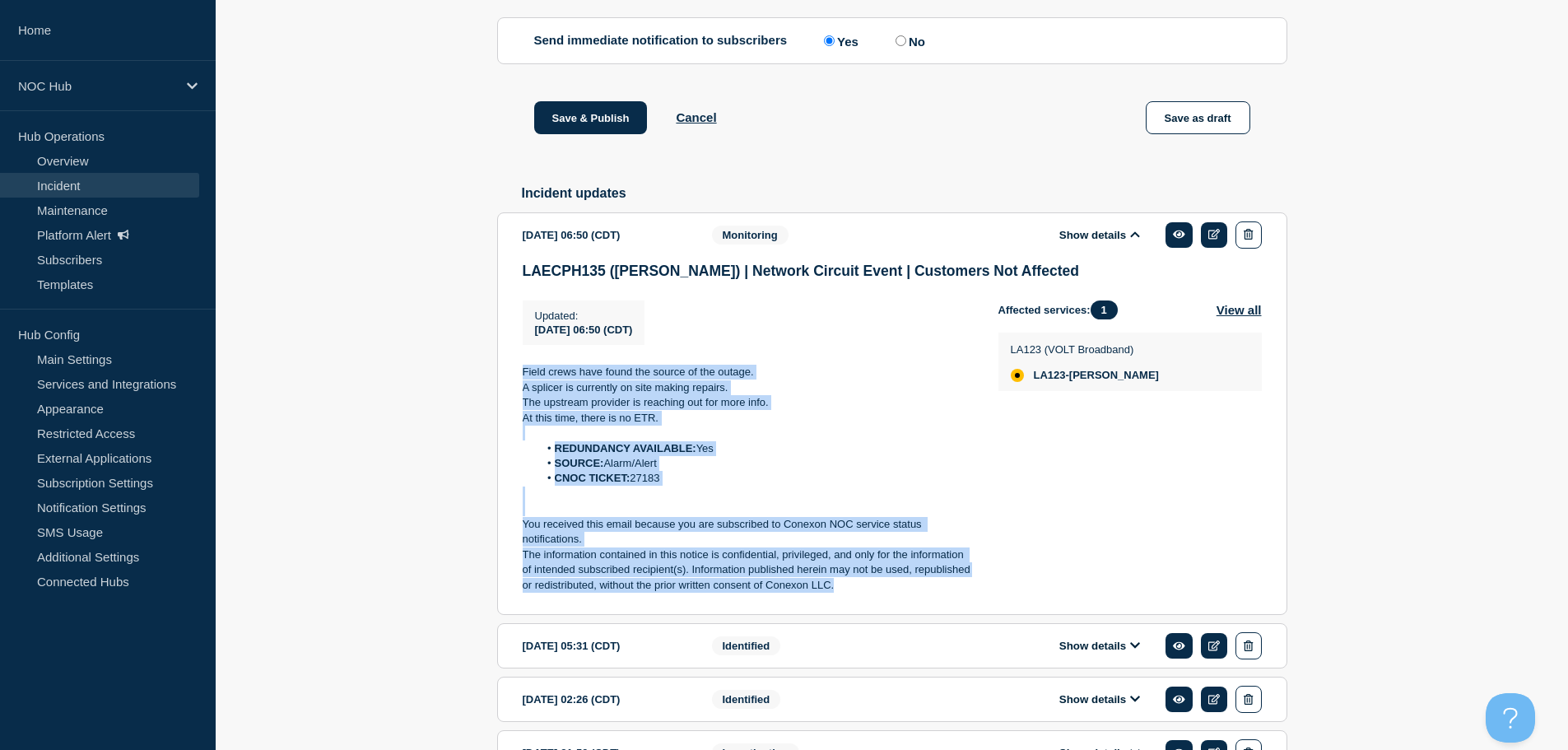
drag, startPoint x: 850, startPoint y: 602, endPoint x: 517, endPoint y: 370, distance: 405.8
click at [517, 370] on section "2025-09-09 06:50 (CDT) Show details Monitoring LAECPH135 (Baskin) | Network Cir…" at bounding box center [892, 413] width 791 height 403
copy div "Field crews have found the source of the outage. A splicer is currently on site…"
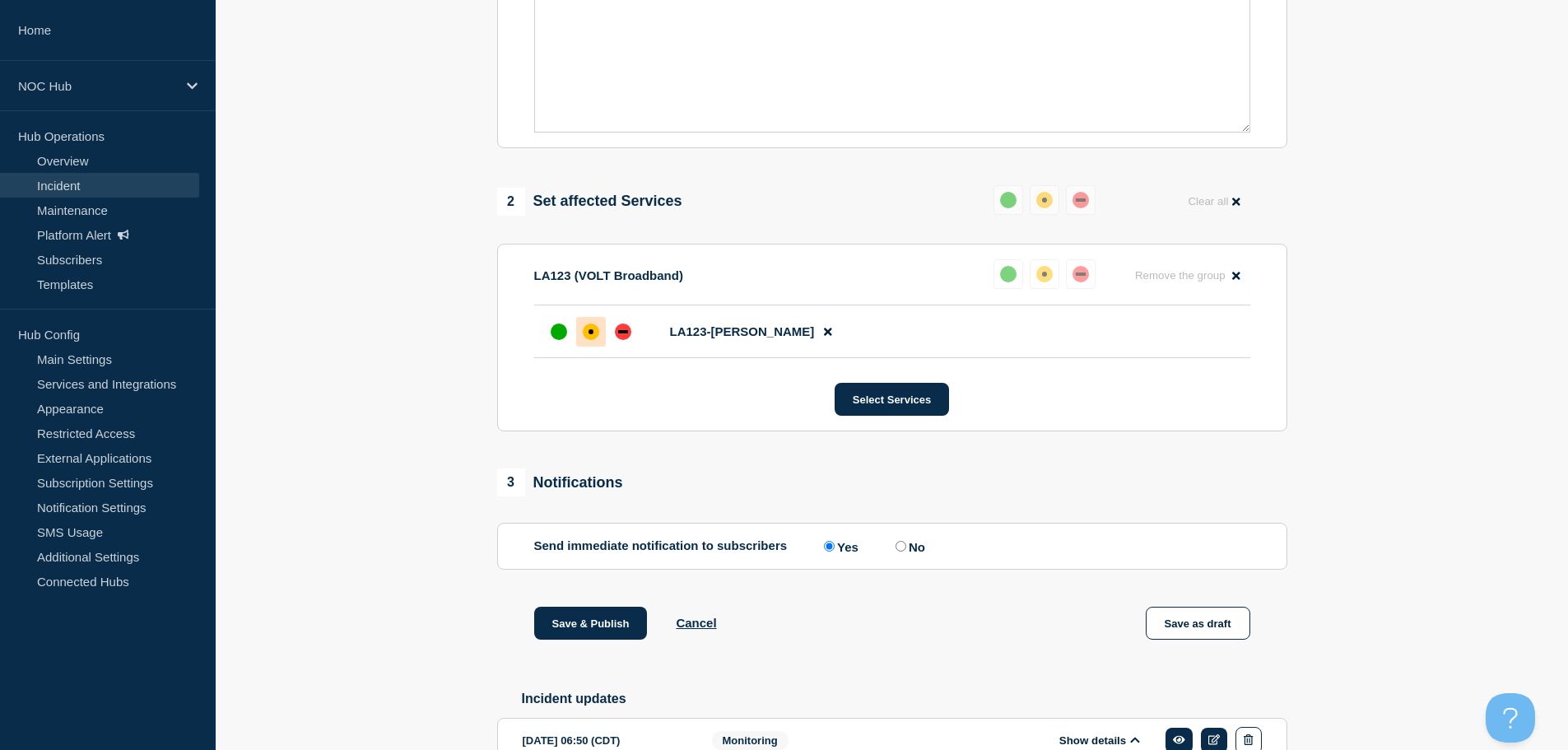
scroll to position [29, 0]
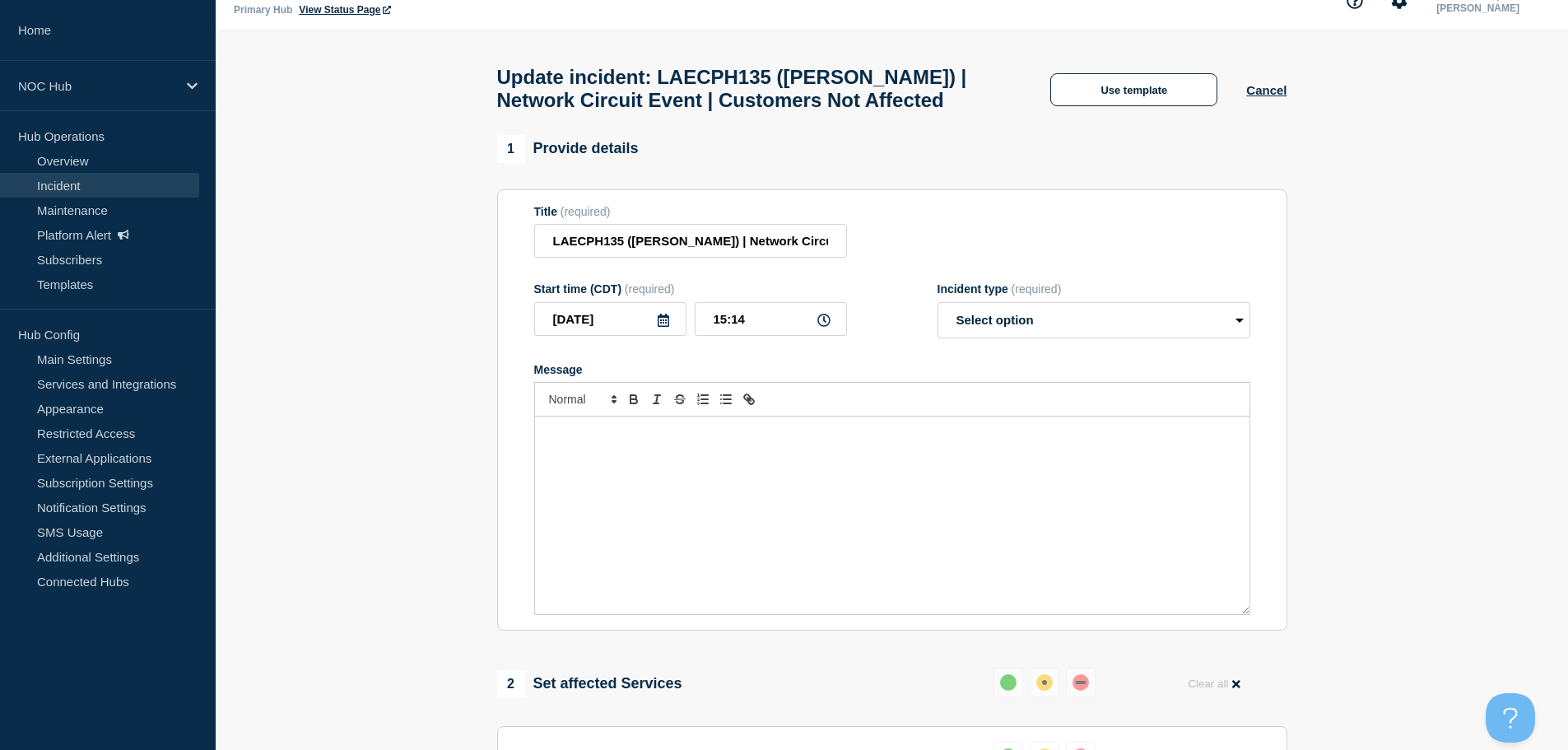
click at [631, 464] on div "Message" at bounding box center [892, 515] width 715 height 197
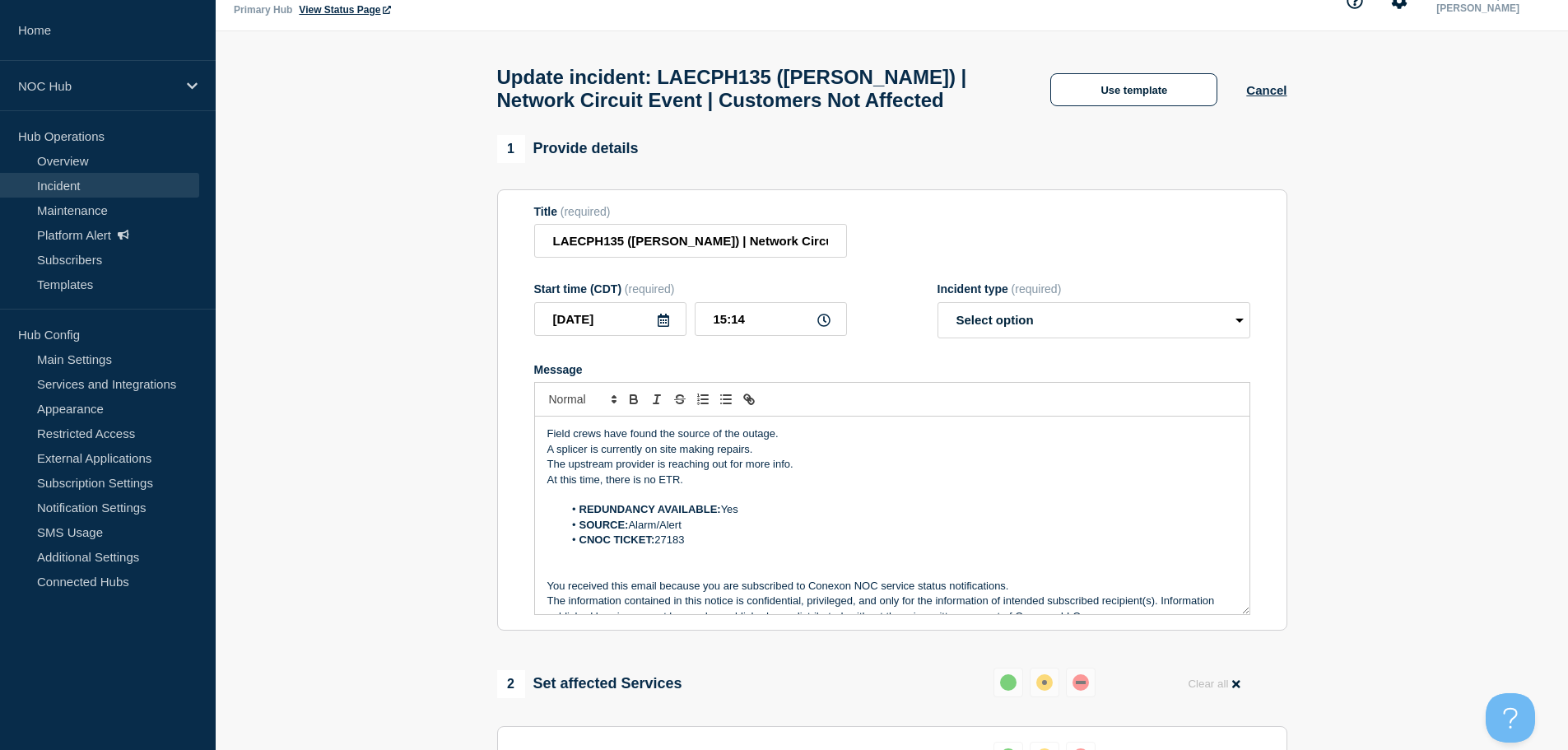
scroll to position [7, 0]
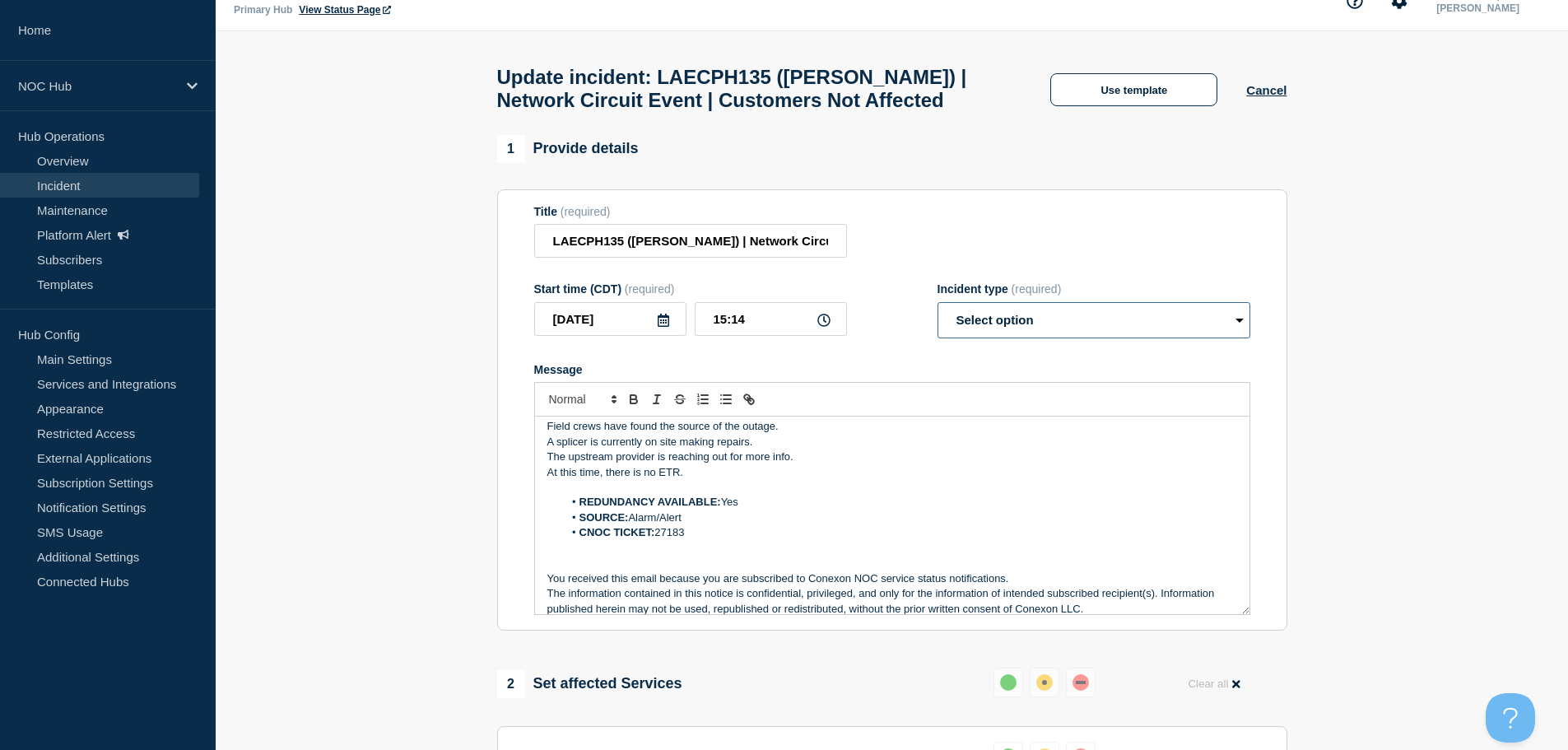
drag, startPoint x: 1025, startPoint y: 329, endPoint x: 1007, endPoint y: 346, distance: 24.8
click at [1025, 329] on select "Select option Investigating Identified Monitoring Resolved" at bounding box center [1094, 321] width 313 height 37
select select "resolved"
click at [938, 310] on select "Select option Investigating Identified Monitoring Resolved" at bounding box center [1094, 321] width 313 height 37
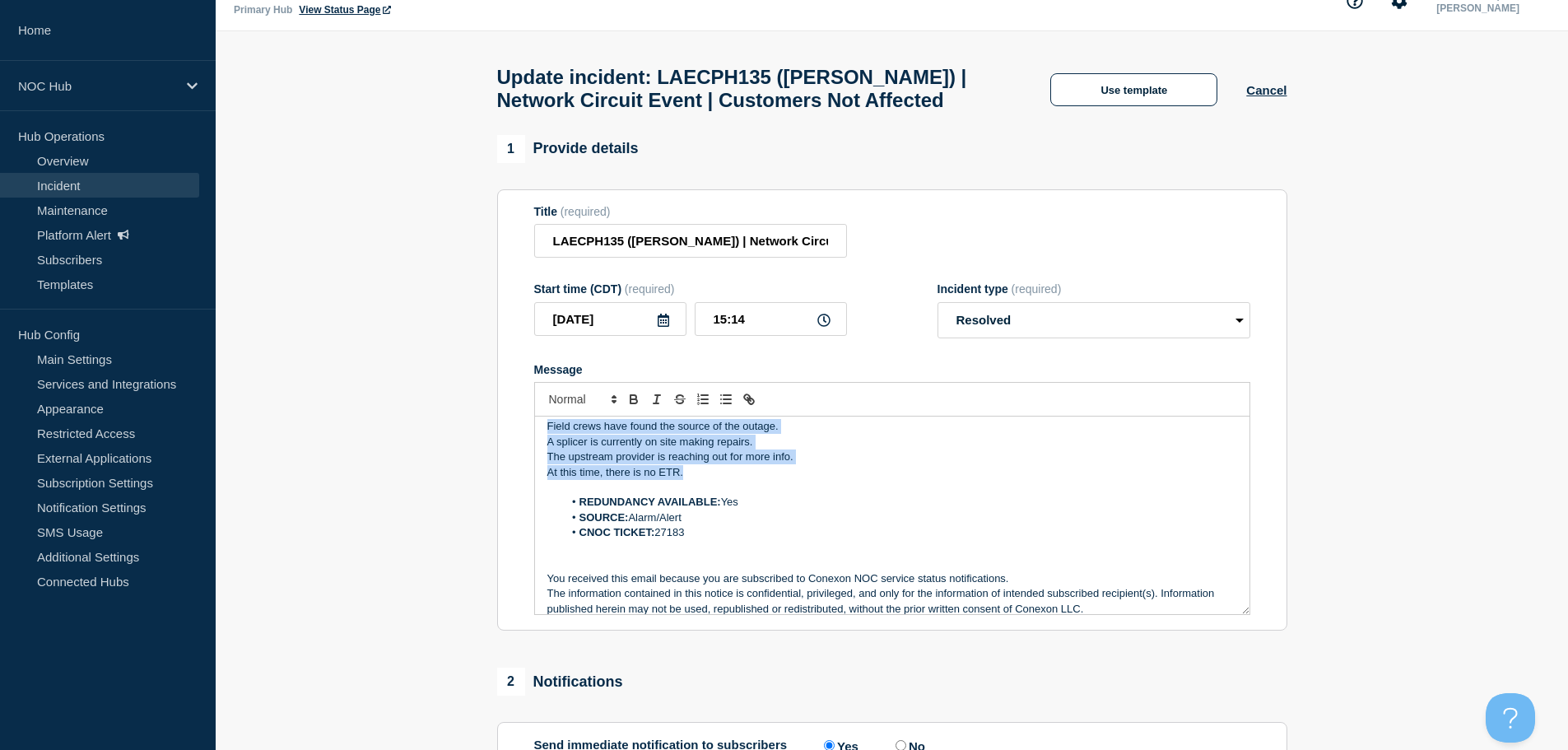
scroll to position [0, 0]
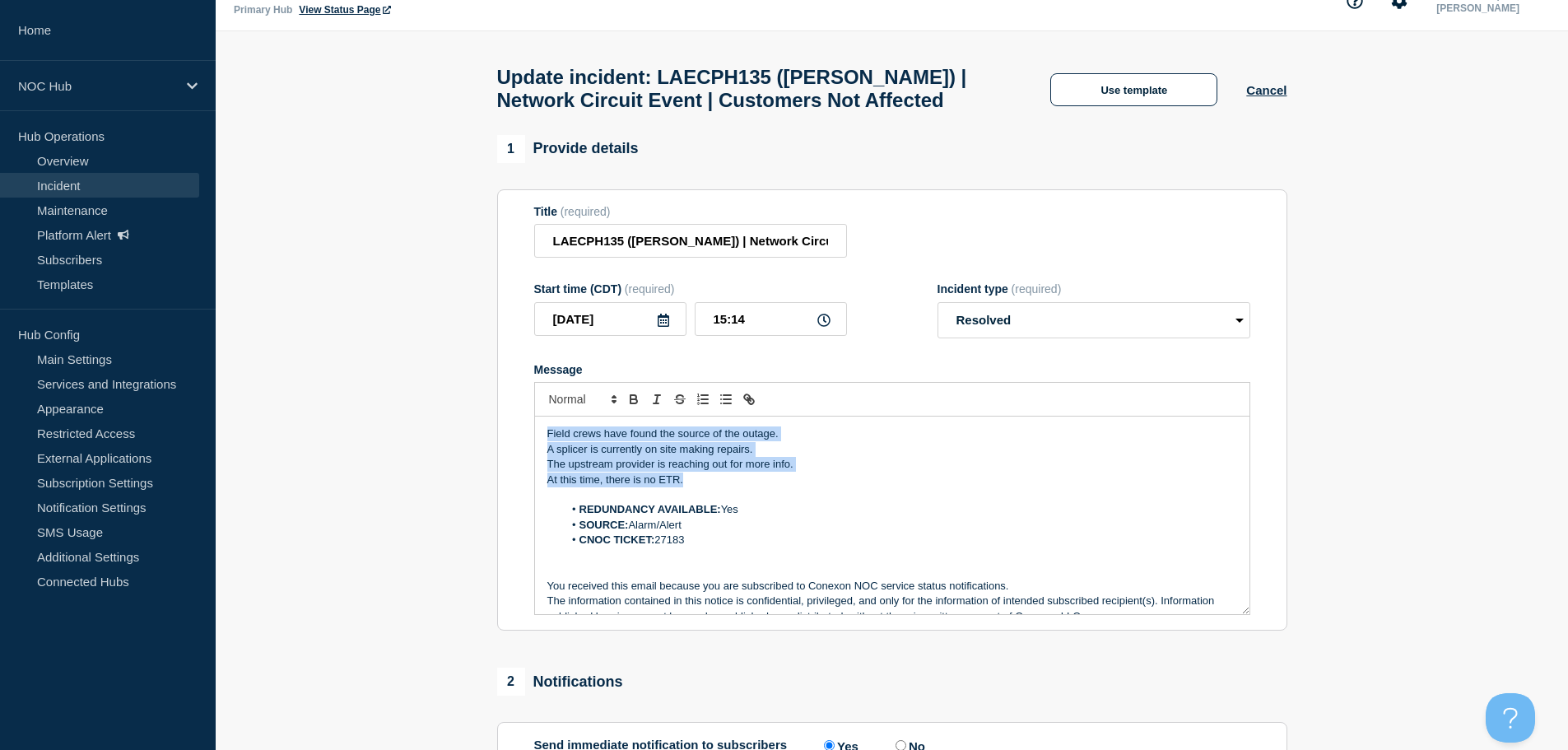
drag, startPoint x: 724, startPoint y: 486, endPoint x: 477, endPoint y: 413, distance: 257.6
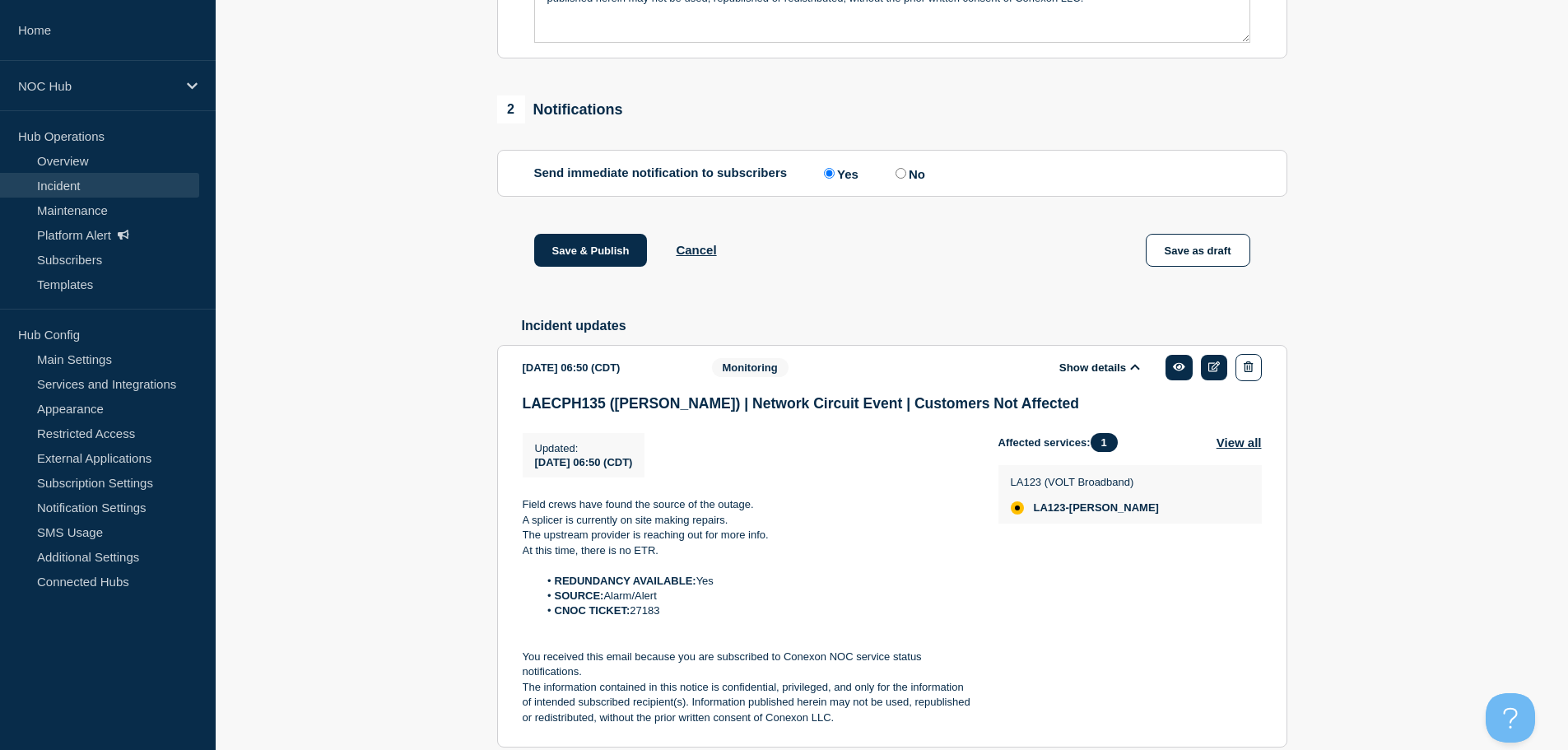
scroll to position [606, 0]
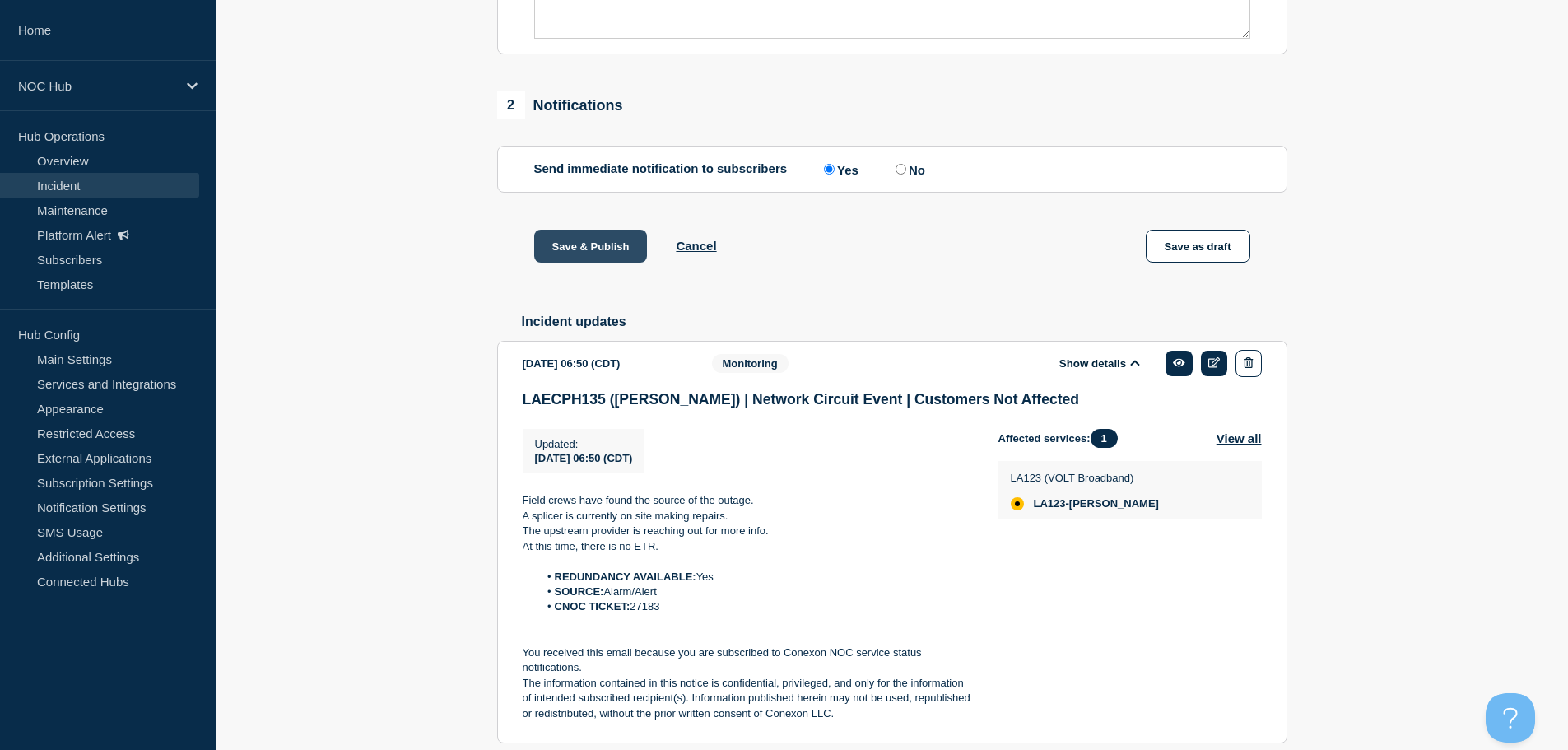
click at [575, 256] on button "Save & Publish" at bounding box center [591, 246] width 113 height 33
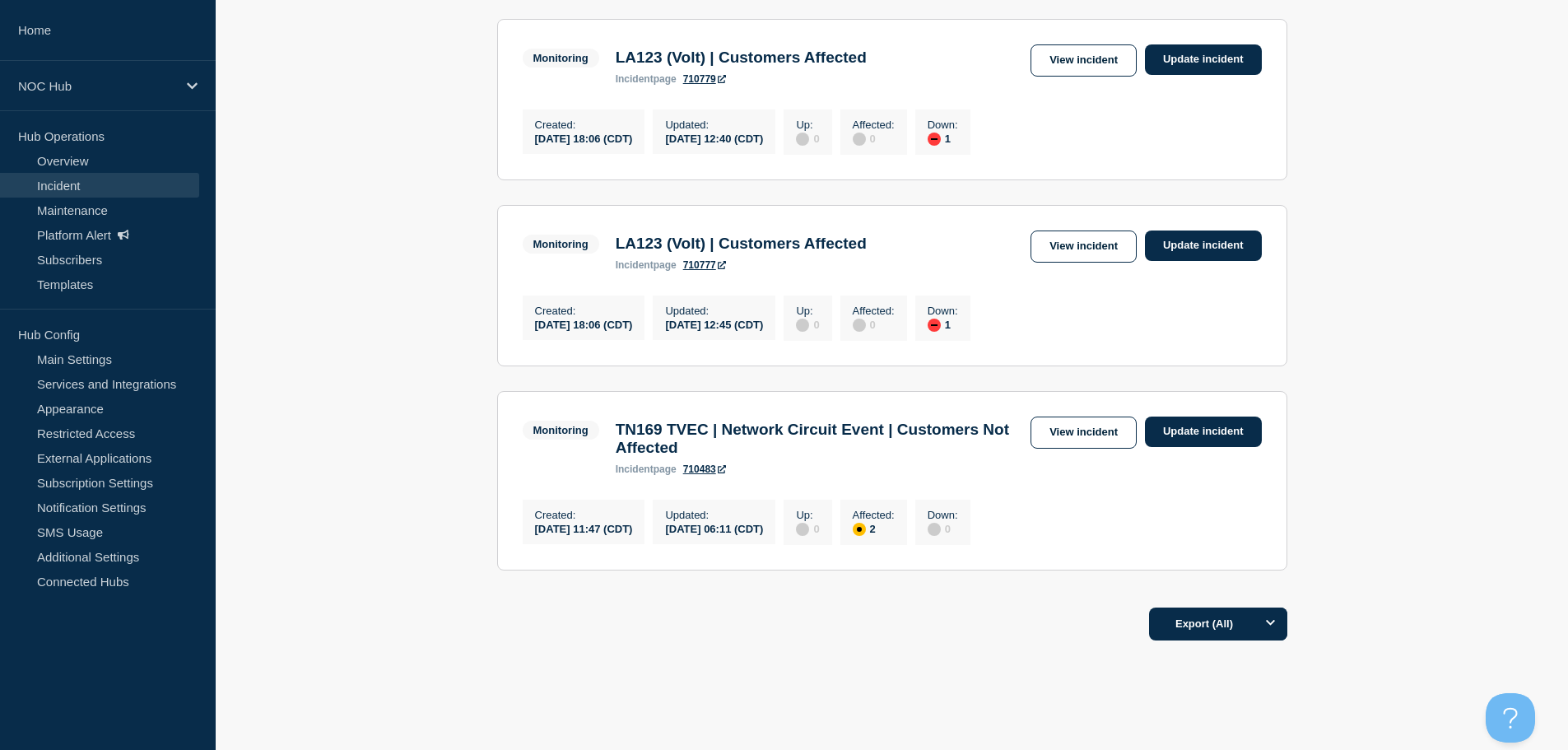
scroll to position [741, 0]
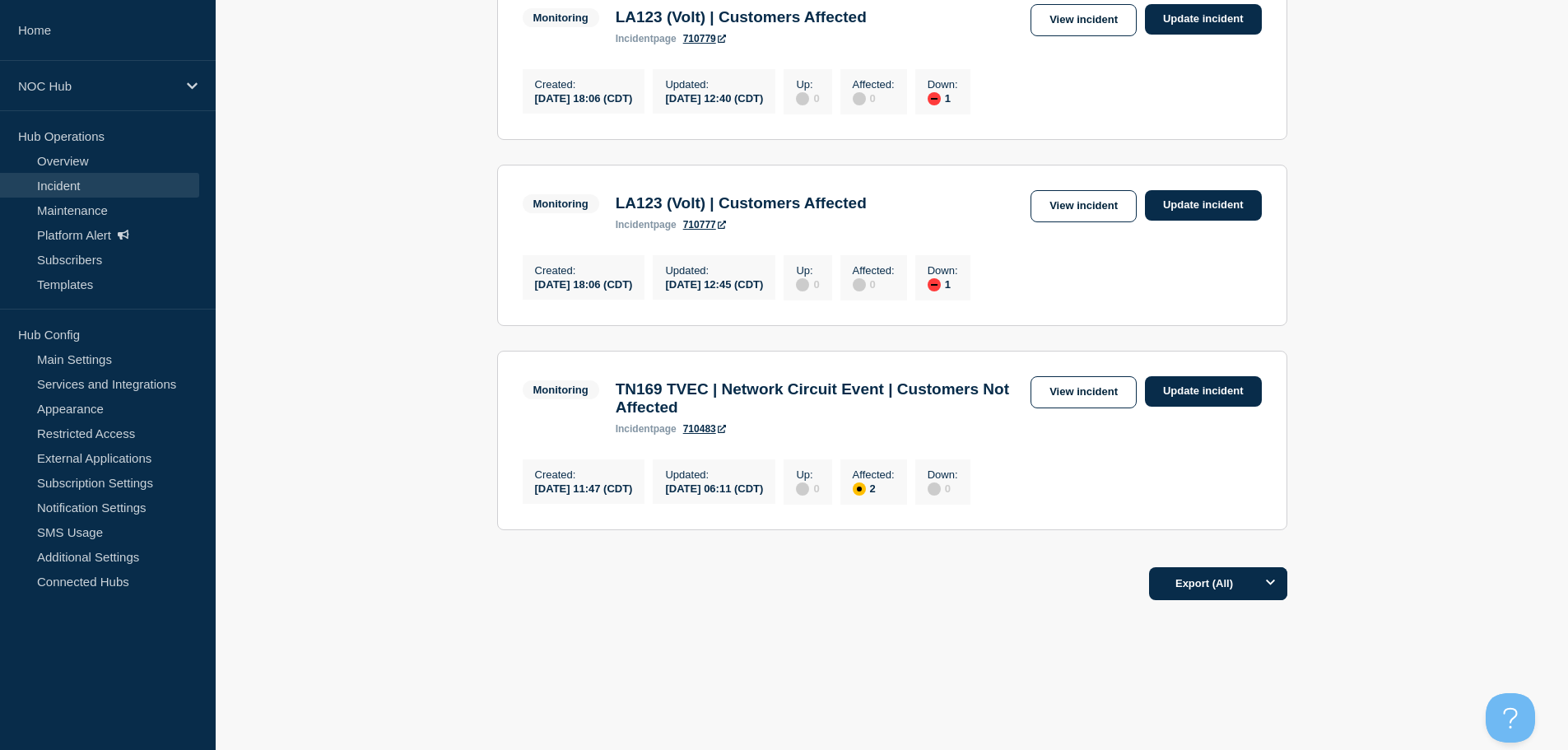
scroll to position [790, 0]
